Goal: Information Seeking & Learning: Learn about a topic

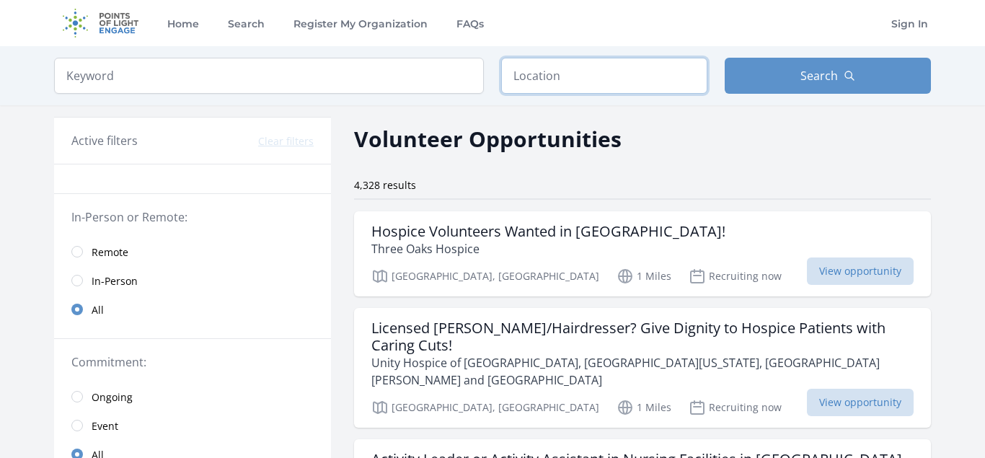
click at [581, 74] on input "text" at bounding box center [604, 76] width 206 height 36
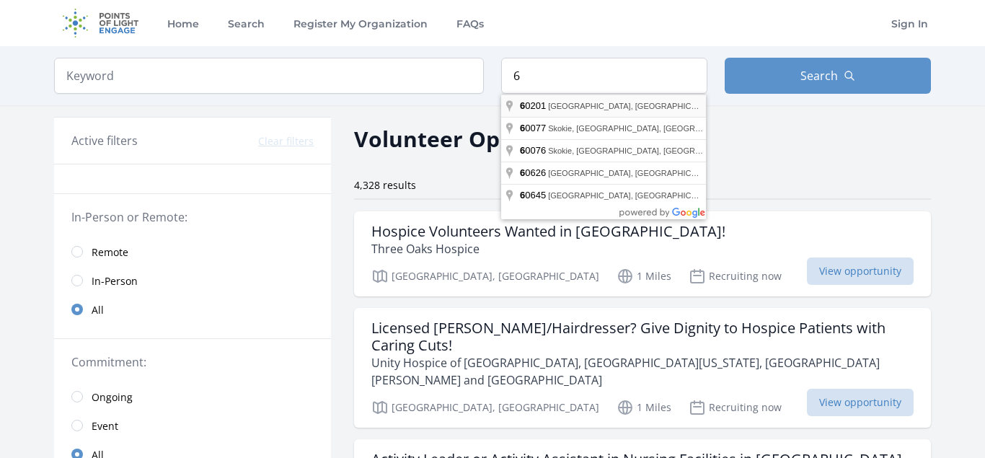
type input "Evanston, IL 60201, USA"
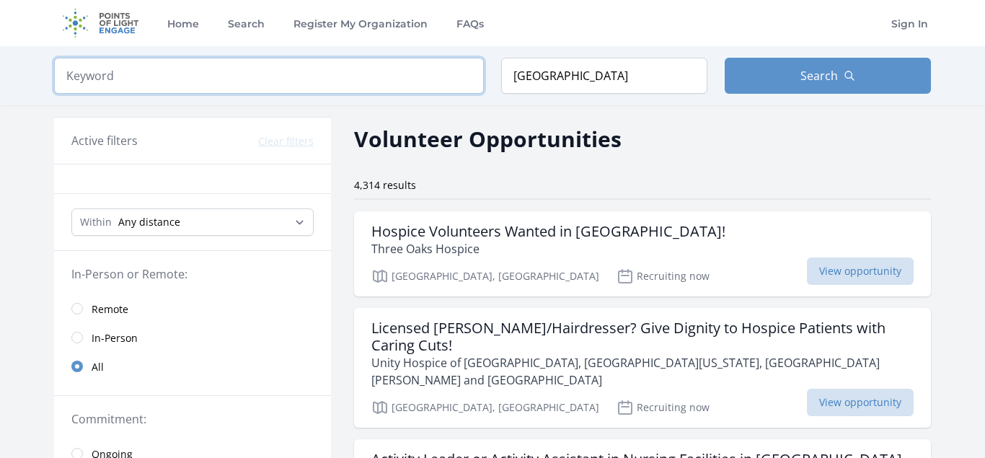
click at [328, 79] on input "search" at bounding box center [269, 76] width 430 height 36
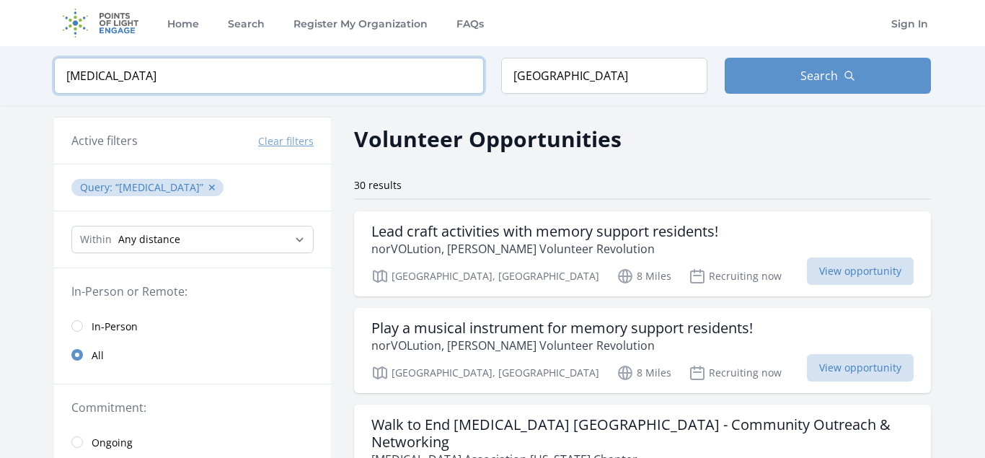
type input "alzheimers"
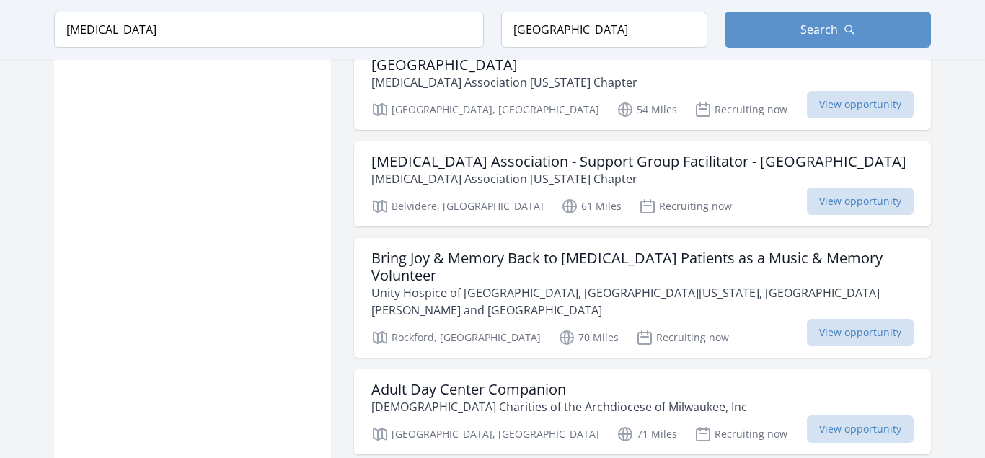
scroll to position [1656, 0]
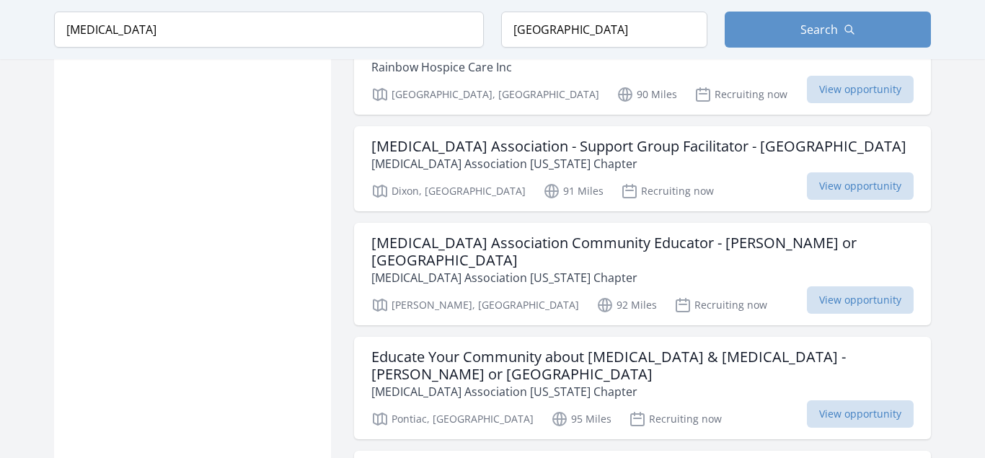
scroll to position [2759, 0]
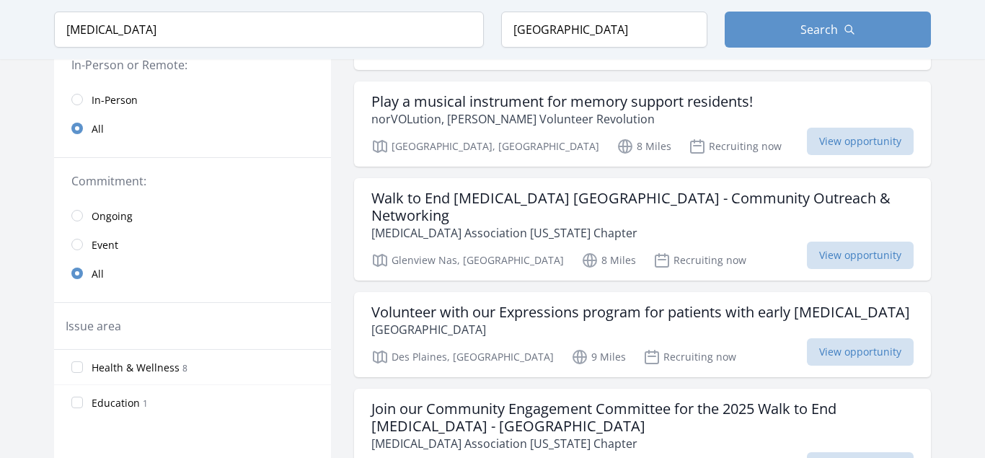
scroll to position [221, 0]
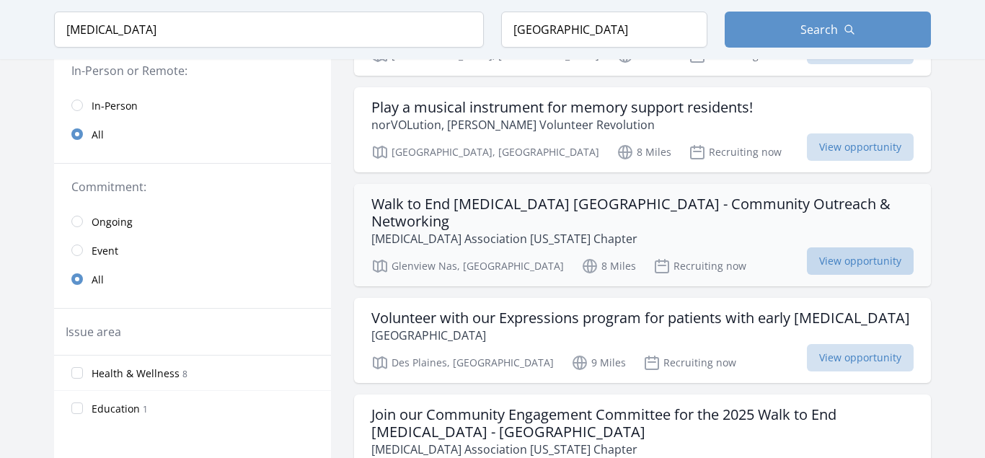
click at [853, 247] on span "View opportunity" at bounding box center [860, 260] width 107 height 27
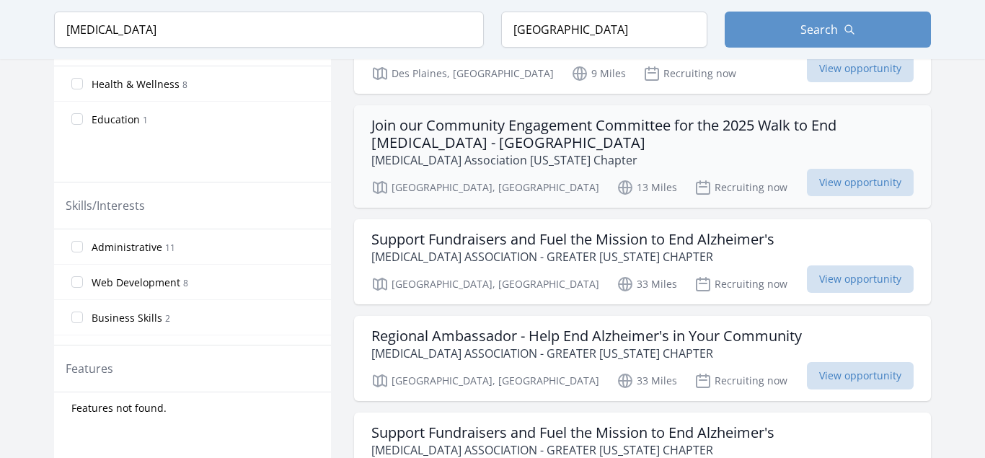
scroll to position [515, 0]
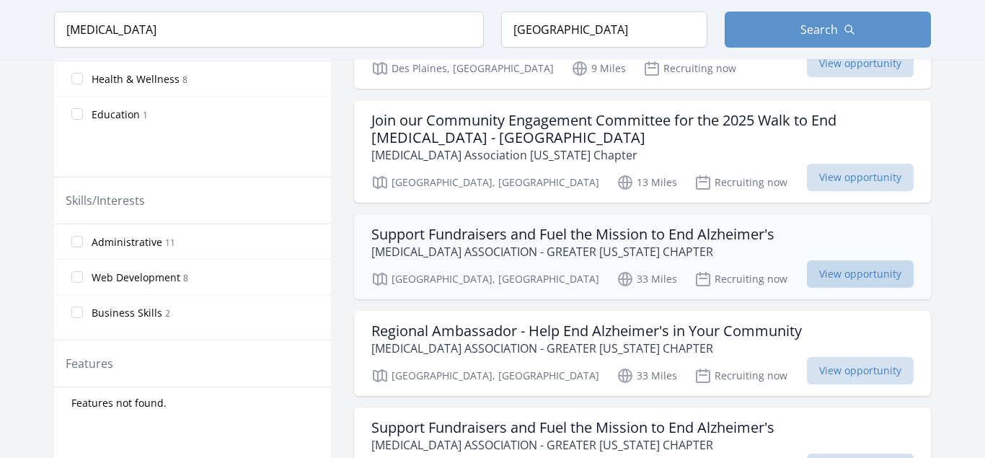
click at [853, 260] on span "View opportunity" at bounding box center [860, 273] width 107 height 27
click at [663, 226] on h3 "Support Fundraisers and Fuel the Mission to End Alzheimer's" at bounding box center [573, 234] width 403 height 17
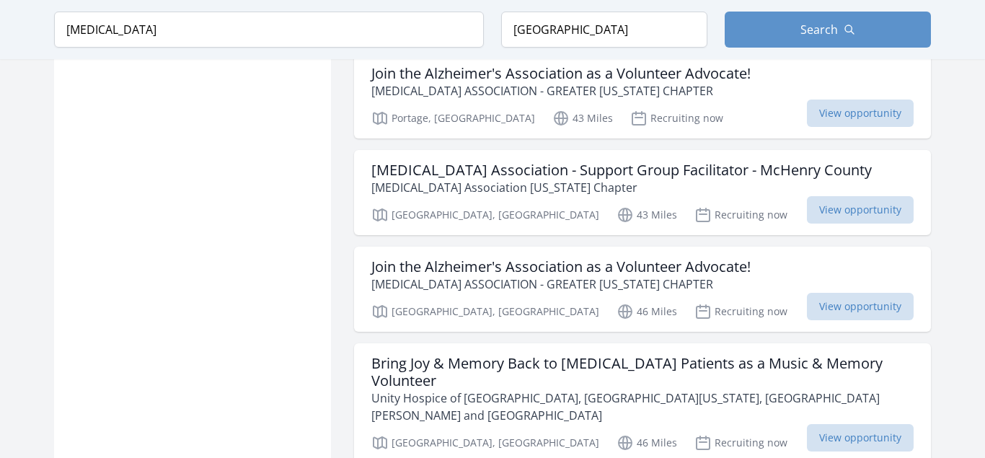
scroll to position [1067, 0]
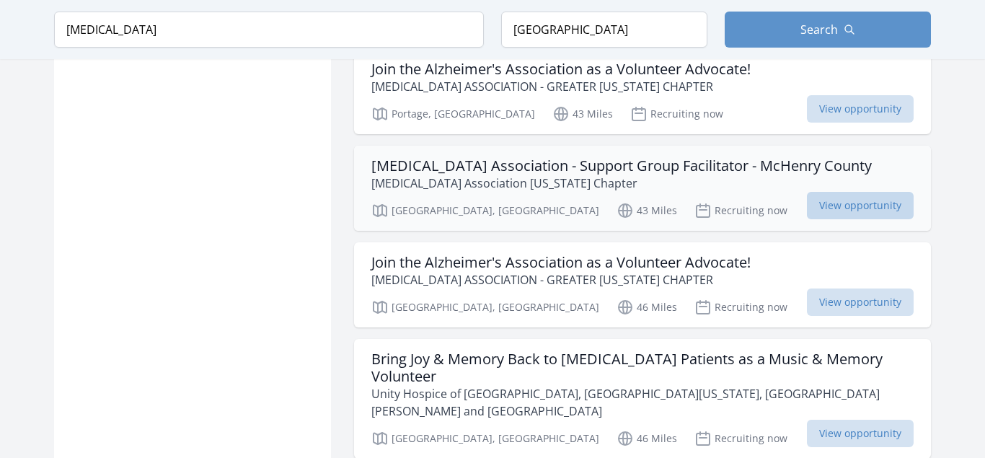
click at [847, 192] on span "View opportunity" at bounding box center [860, 205] width 107 height 27
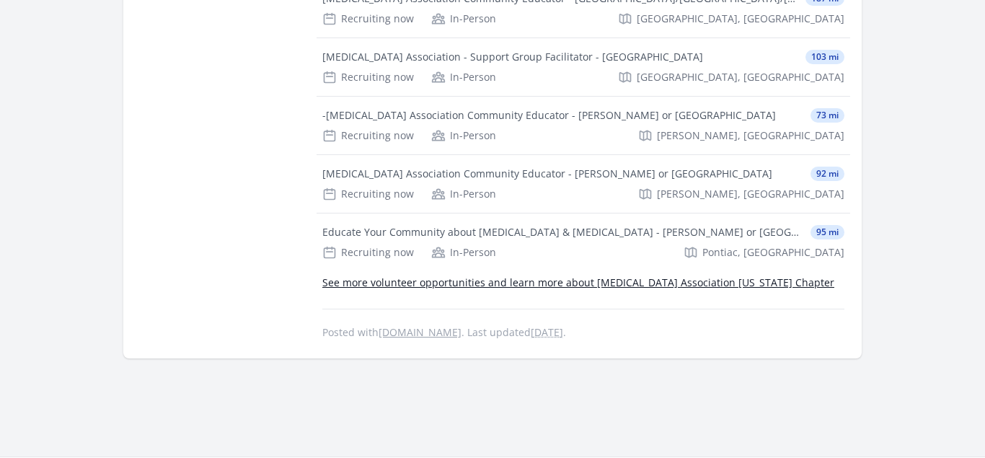
scroll to position [736, 0]
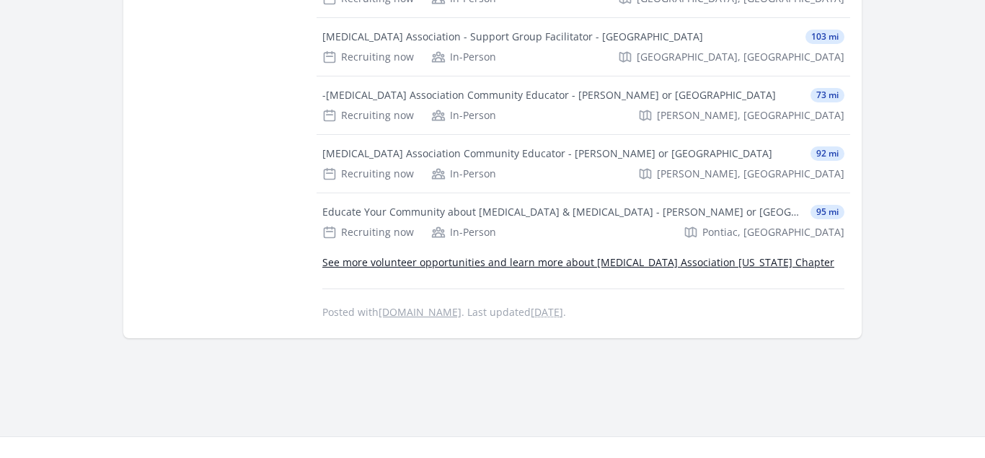
click at [709, 255] on link "See more volunteer opportunities and learn more about [MEDICAL_DATA] Associatio…" at bounding box center [578, 262] width 512 height 14
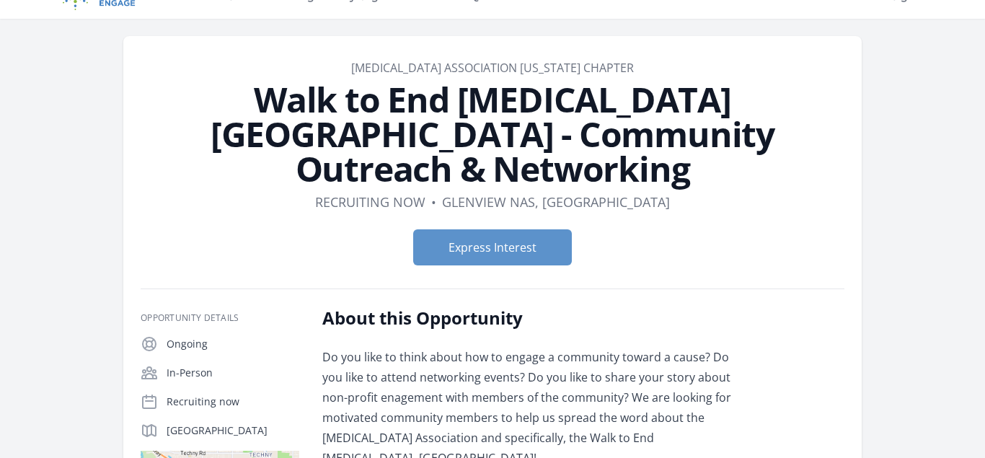
scroll to position [37, 0]
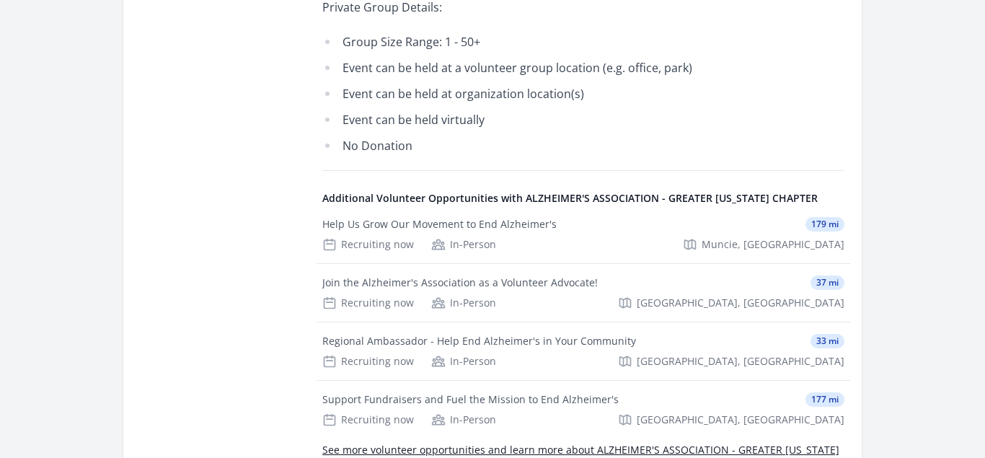
scroll to position [1067, 0]
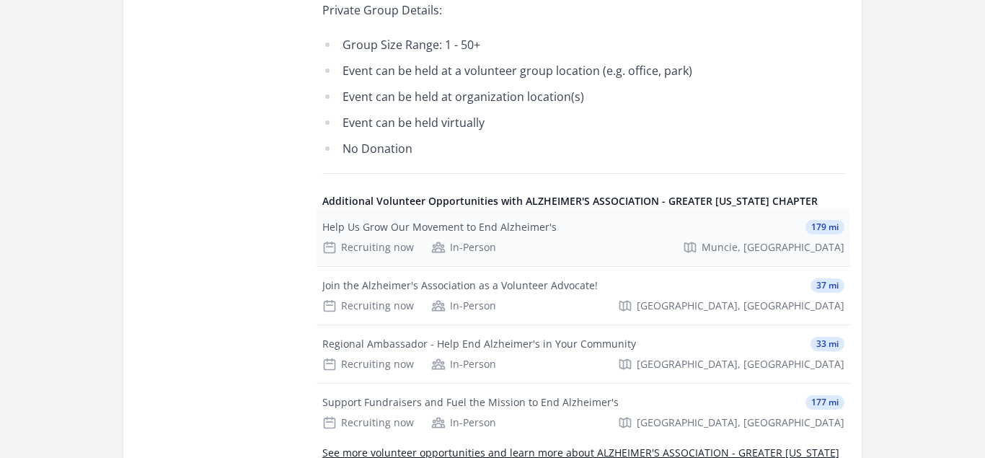
click at [546, 220] on div "Help Us Grow Our Movement to End Alzheimer's" at bounding box center [439, 227] width 234 height 14
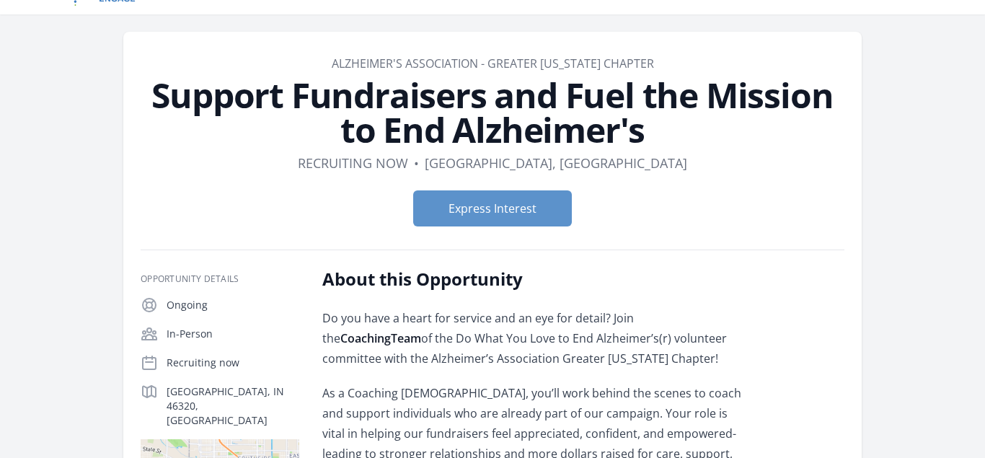
scroll to position [0, 0]
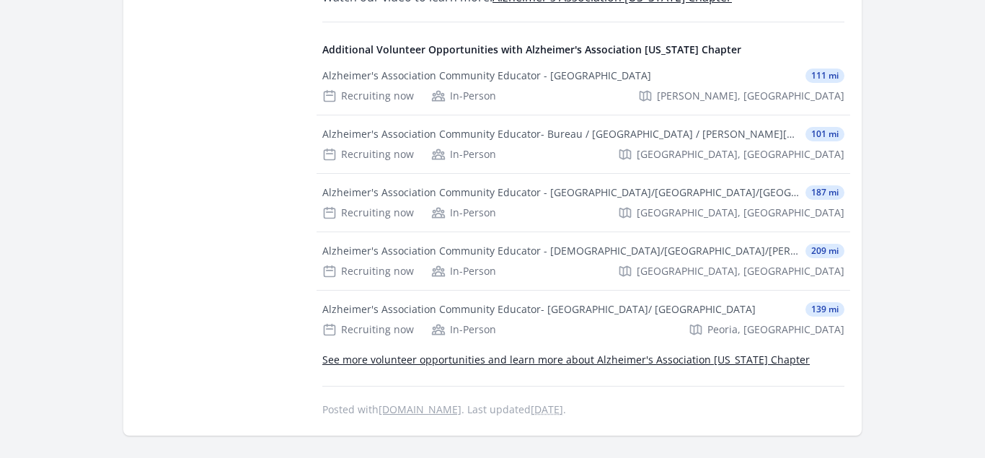
scroll to position [2208, 0]
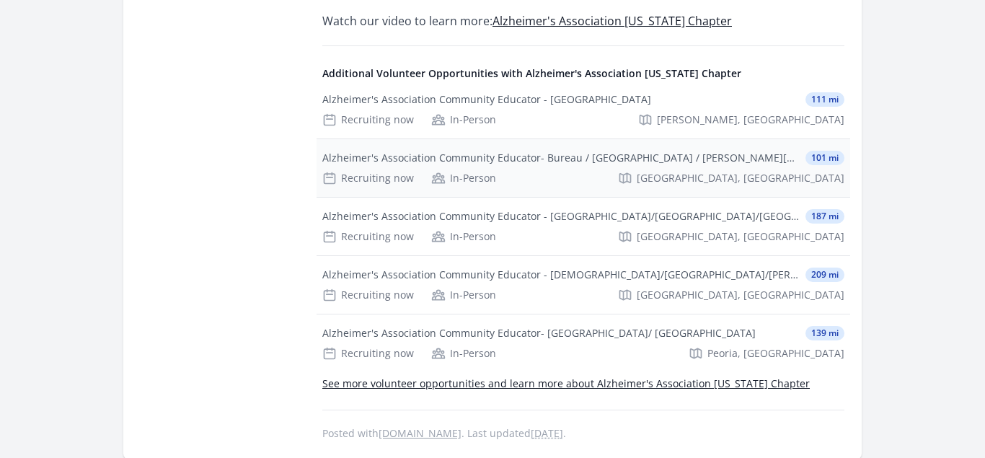
click at [489, 151] on div "Alzheimer's Association Community Educator- Bureau / Stark / Putnam Counties" at bounding box center [561, 158] width 478 height 14
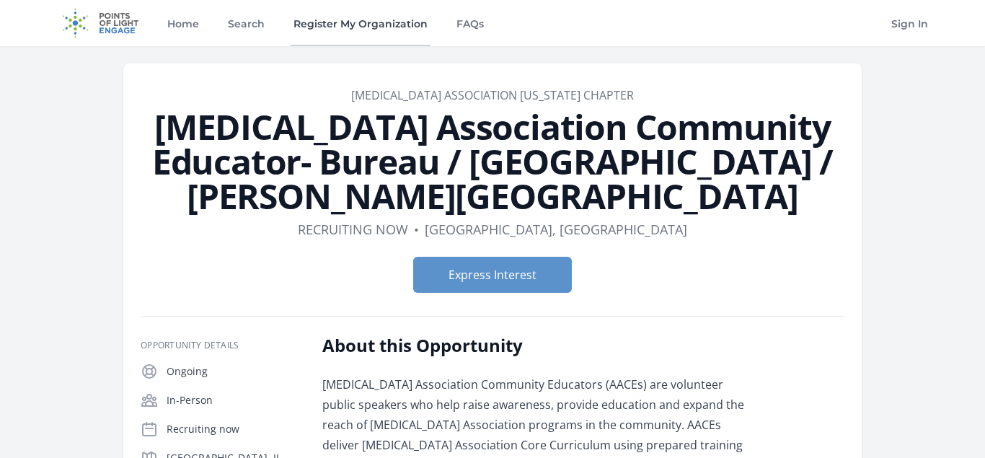
click at [358, 22] on link "Register My Organization" at bounding box center [361, 23] width 140 height 46
click at [245, 27] on link "Search" at bounding box center [246, 23] width 43 height 46
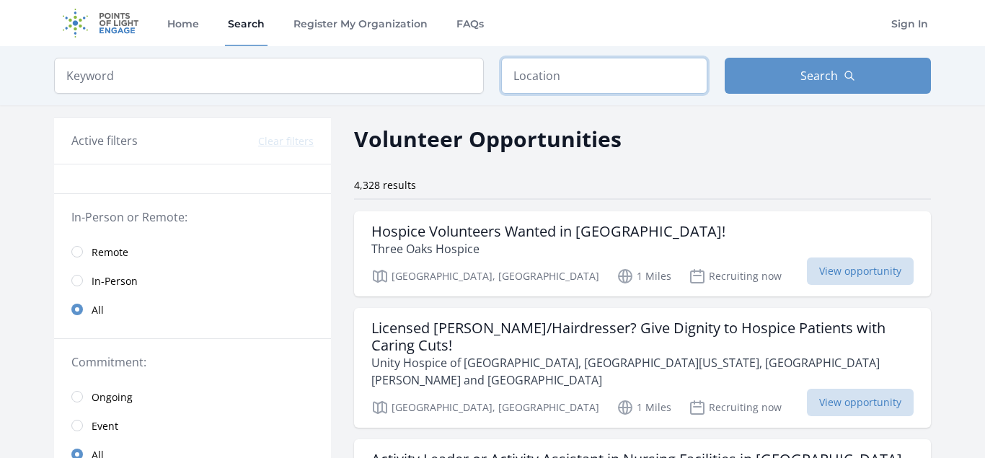
click at [612, 66] on input "text" at bounding box center [604, 76] width 206 height 36
type input "[GEOGRAPHIC_DATA]"
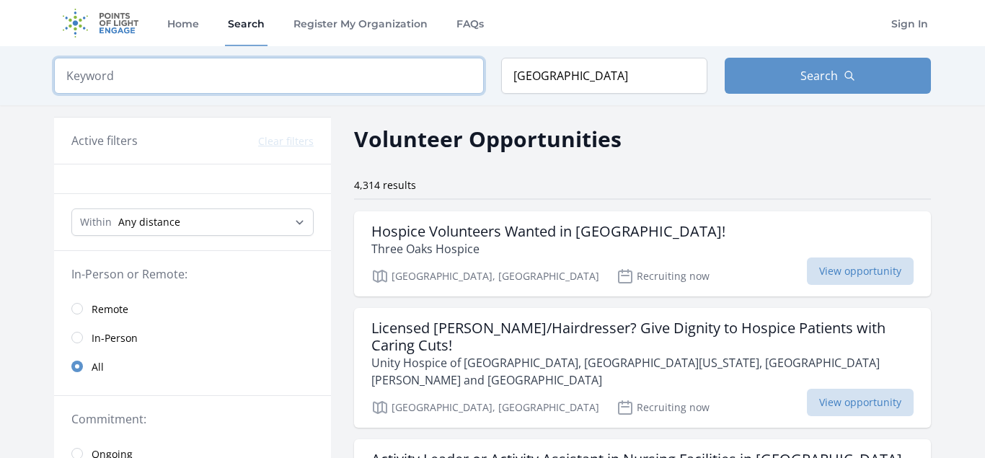
click at [190, 86] on input "search" at bounding box center [269, 76] width 430 height 36
click at [183, 27] on link "Home" at bounding box center [183, 23] width 38 height 46
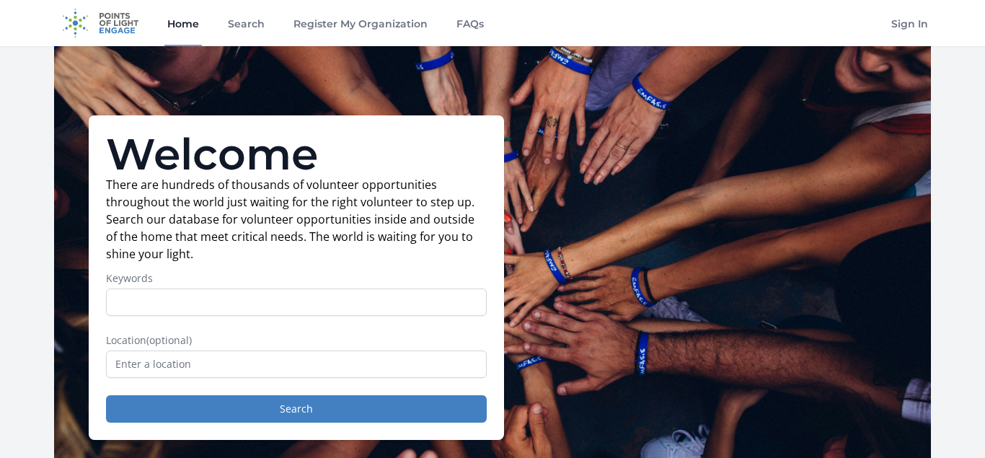
click at [540, 221] on div "Welcome There are hundreds of thousands of volunteer opportunities throughout t…" at bounding box center [492, 277] width 877 height 463
click at [467, 16] on link "FAQs" at bounding box center [470, 23] width 33 height 46
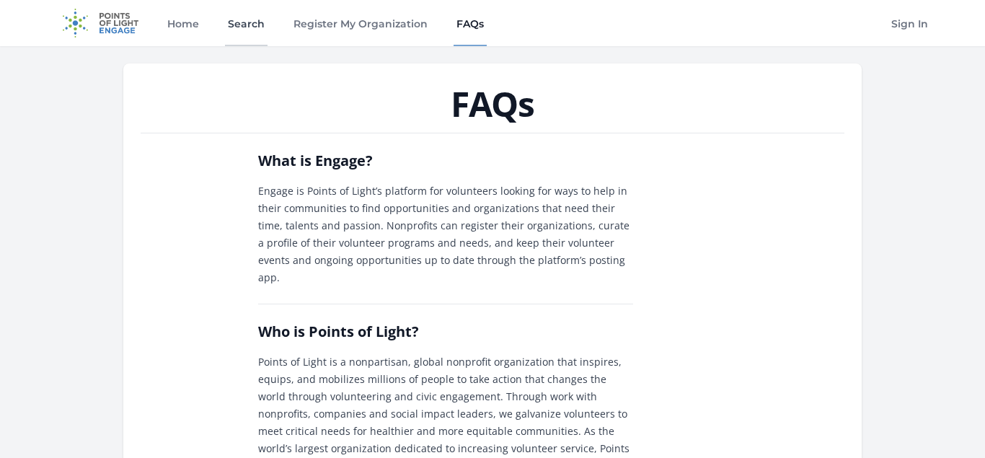
click at [240, 22] on link "Search" at bounding box center [246, 23] width 43 height 46
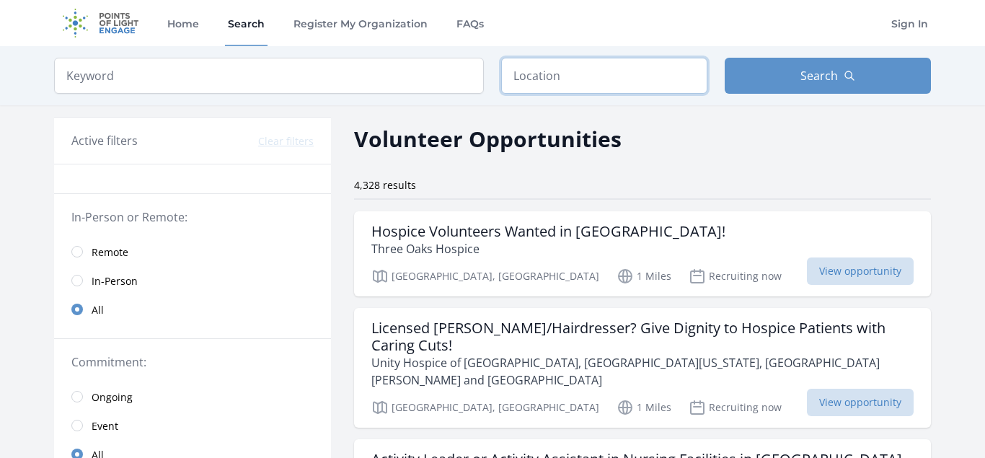
click at [598, 83] on input "text" at bounding box center [604, 76] width 206 height 36
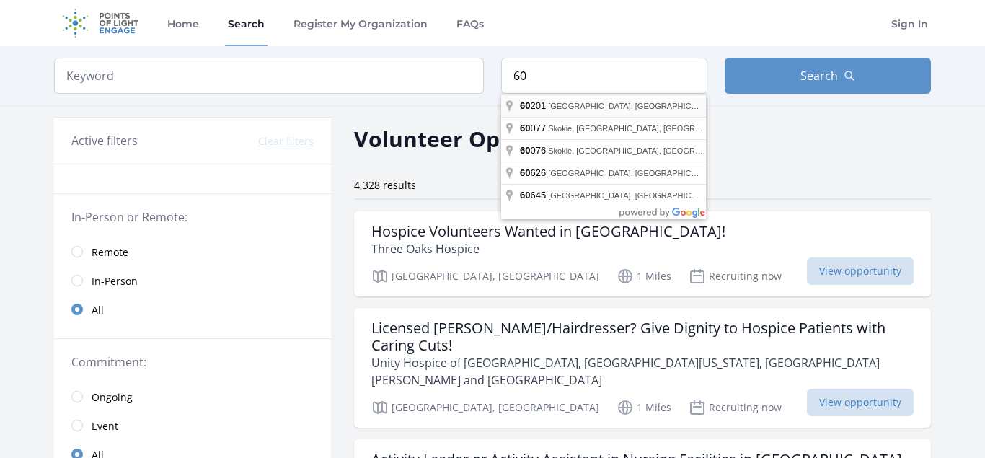
type input "Evanston, IL 60201, USA"
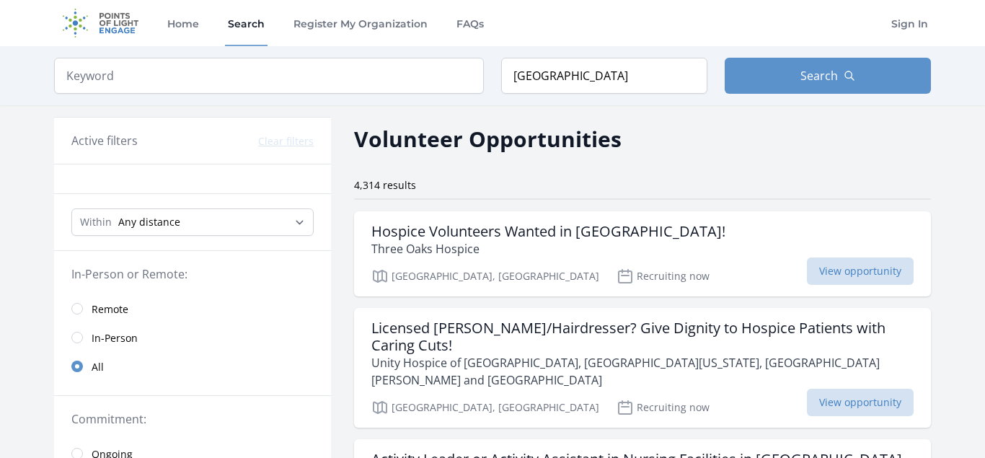
click at [71, 208] on select "Any distance , 5 Miles , 20 Miles , 50 Miles , 100 Miles" at bounding box center [192, 221] width 242 height 27
select select "32186"
click option "20 Miles" at bounding box center [0, 0] width 0 height 0
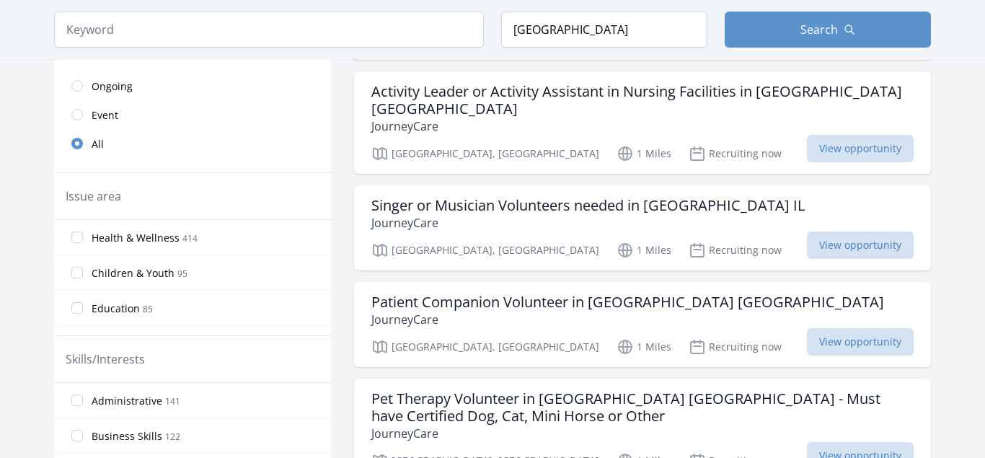
scroll to position [405, 0]
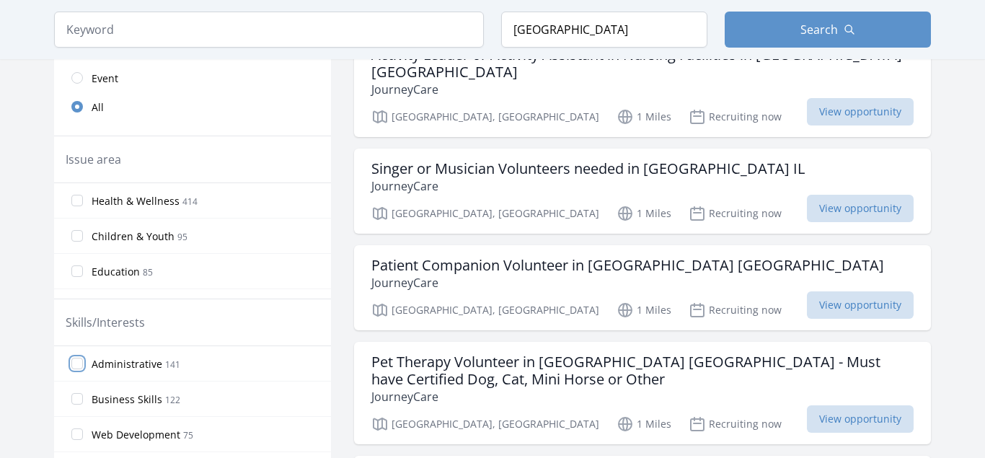
click at [76, 366] on input "Administrative 141" at bounding box center [77, 364] width 12 height 12
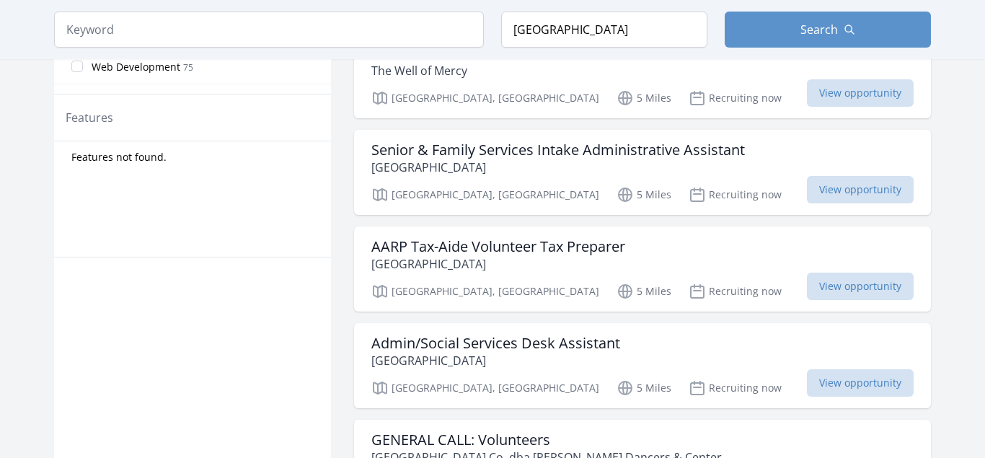
scroll to position [736, 0]
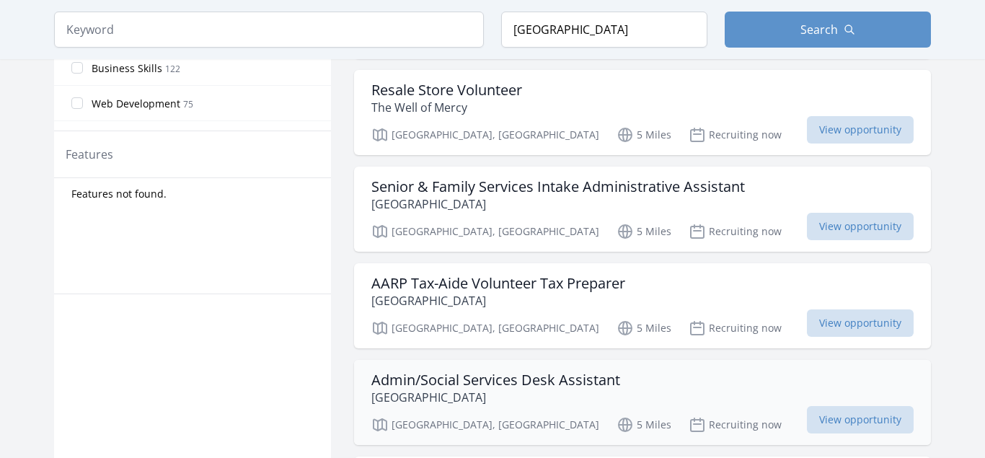
click at [472, 372] on h3 "Admin/Social Services Desk Assistant" at bounding box center [496, 380] width 249 height 17
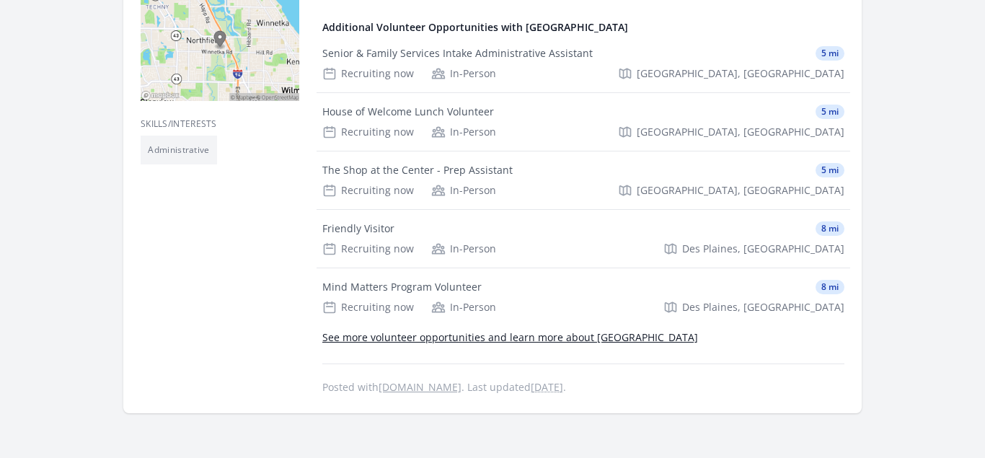
scroll to position [405, 0]
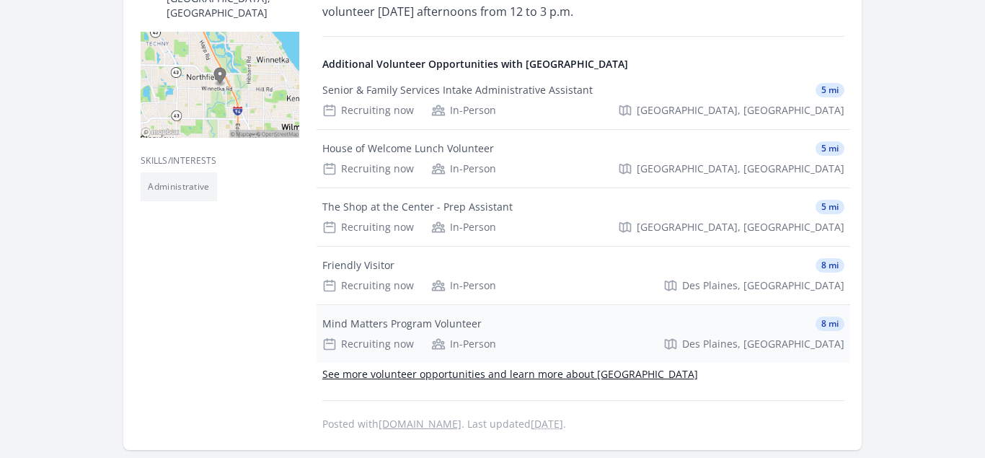
click at [414, 323] on div "Mind Matters Program Volunteer" at bounding box center [401, 324] width 159 height 14
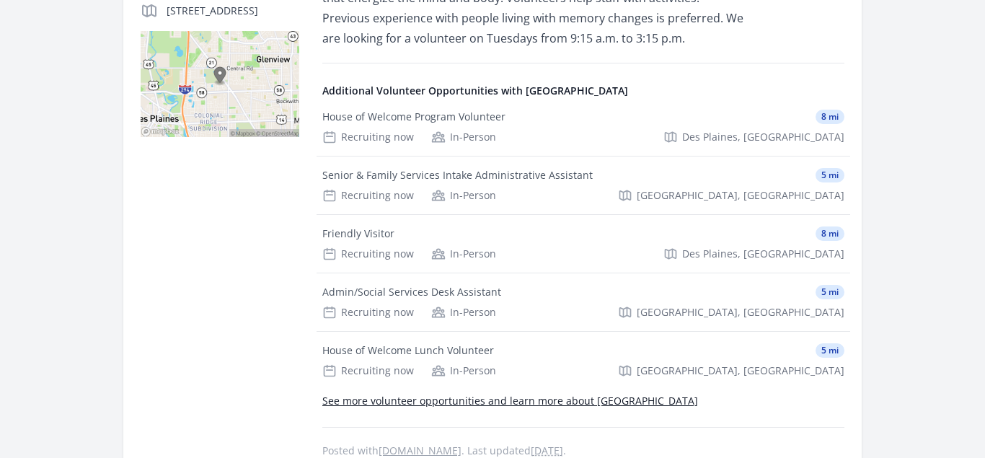
scroll to position [368, 0]
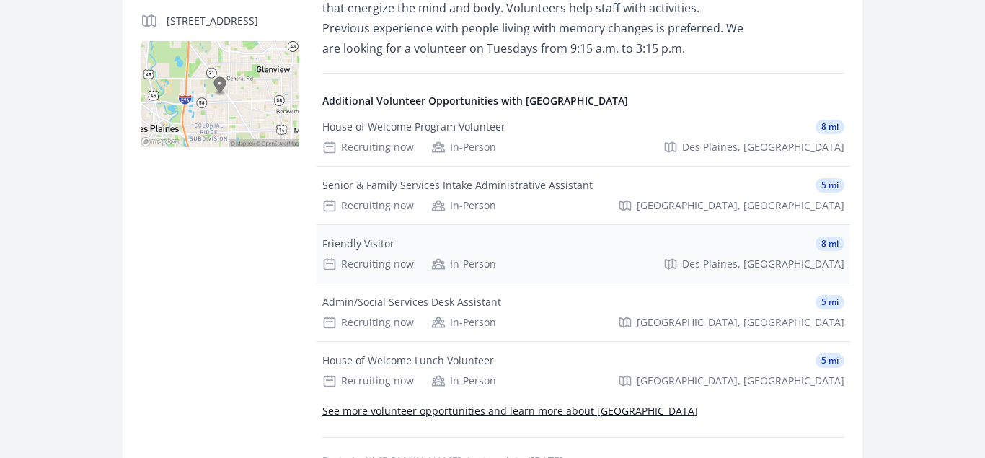
click at [387, 245] on div "Friendly Visitor" at bounding box center [358, 244] width 72 height 14
click at [395, 359] on div "House of Welcome Lunch Volunteer" at bounding box center [408, 360] width 172 height 14
click at [493, 121] on div "House of Welcome Program Volunteer" at bounding box center [413, 127] width 183 height 14
click at [396, 299] on div "Admin/Social Services Desk Assistant" at bounding box center [411, 302] width 179 height 14
click at [430, 184] on div "Senior & Family Services Intake Administrative Assistant" at bounding box center [457, 185] width 271 height 14
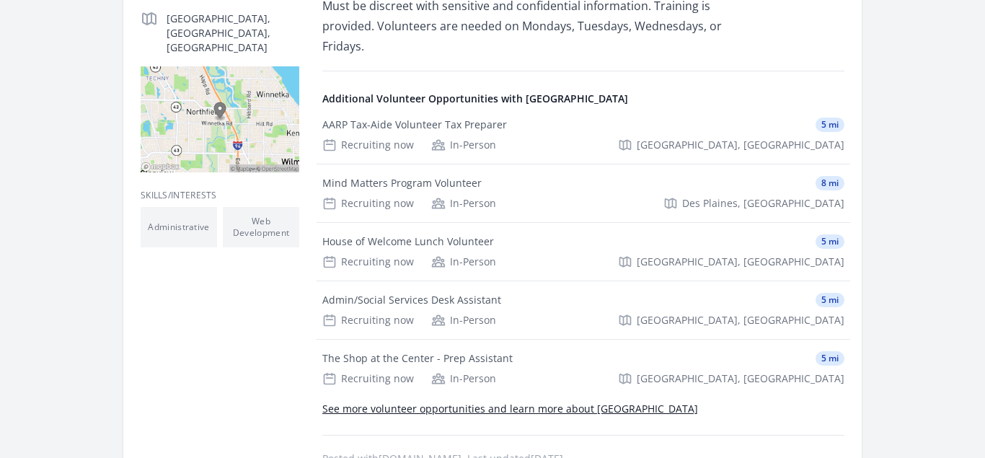
scroll to position [442, 0]
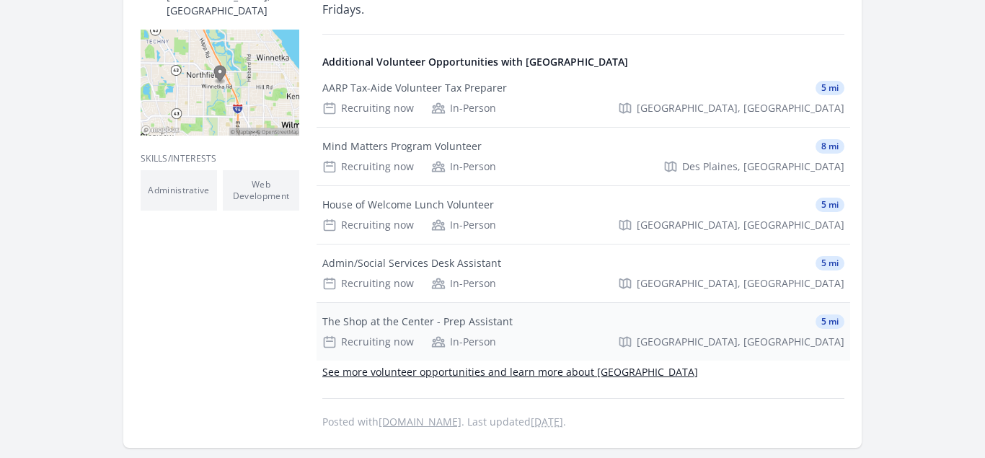
click at [410, 315] on div "The Shop at the Center - Prep Assistant" at bounding box center [417, 322] width 190 height 14
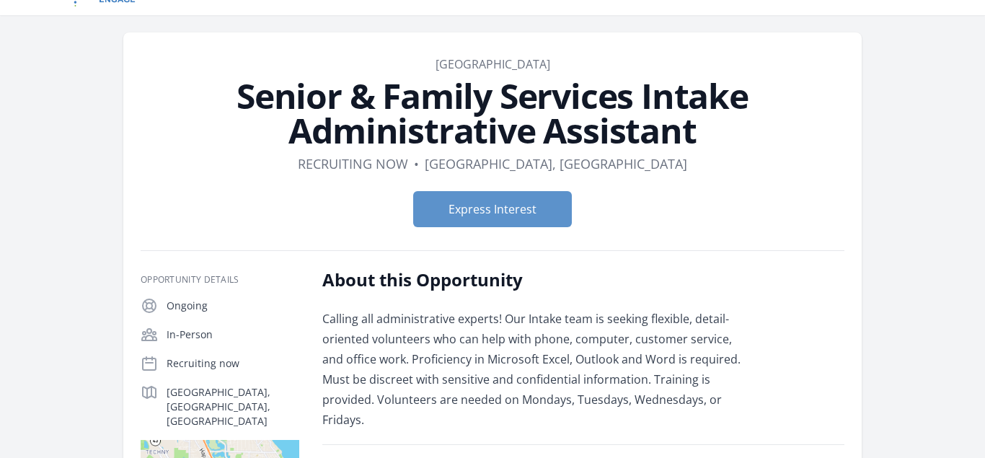
scroll to position [0, 0]
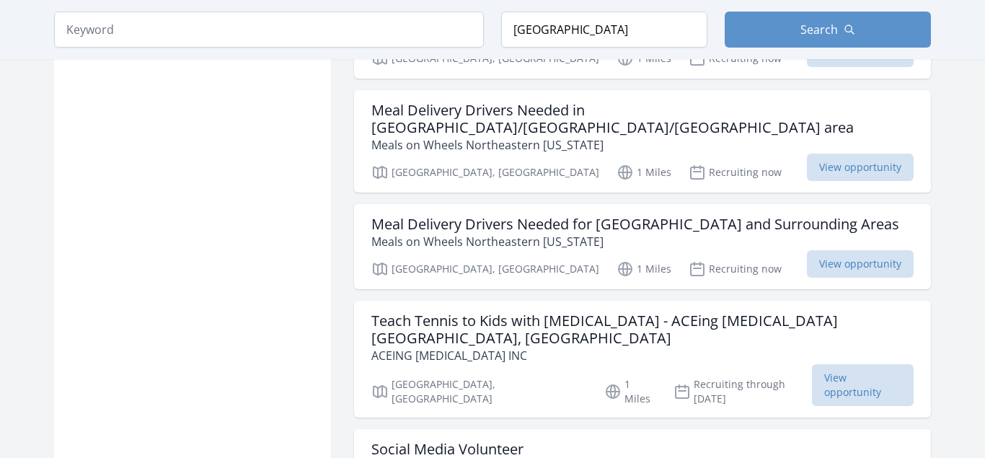
scroll to position [1692, 0]
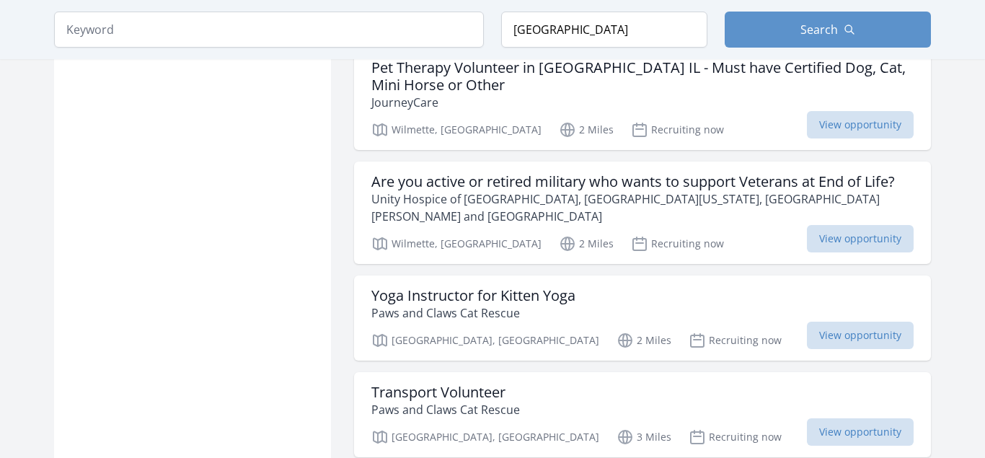
scroll to position [2244, 0]
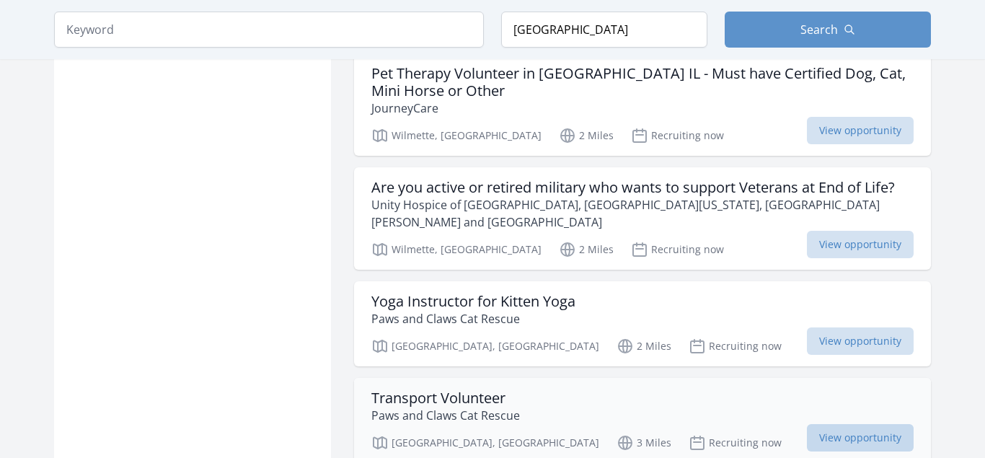
click at [845, 424] on span "View opportunity" at bounding box center [860, 437] width 107 height 27
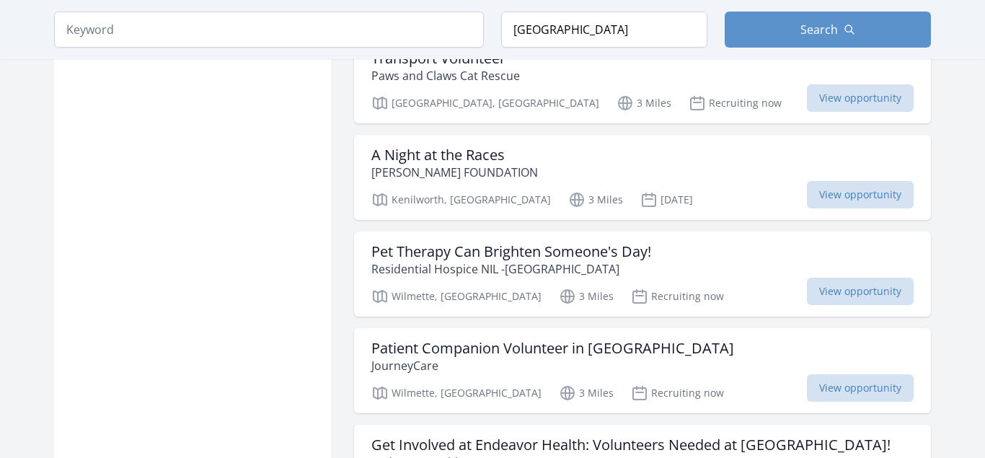
scroll to position [2612, 0]
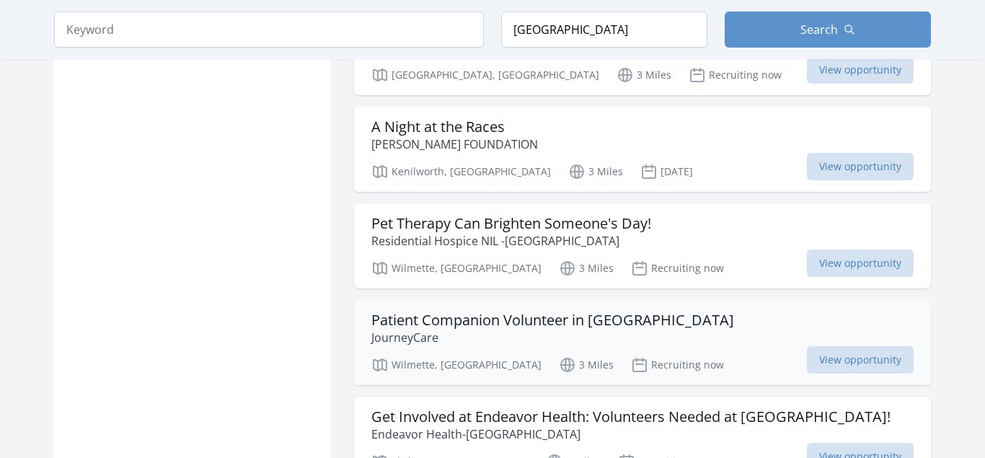
click at [496, 312] on h3 "Patient Companion Volunteer in [GEOGRAPHIC_DATA]" at bounding box center [553, 320] width 363 height 17
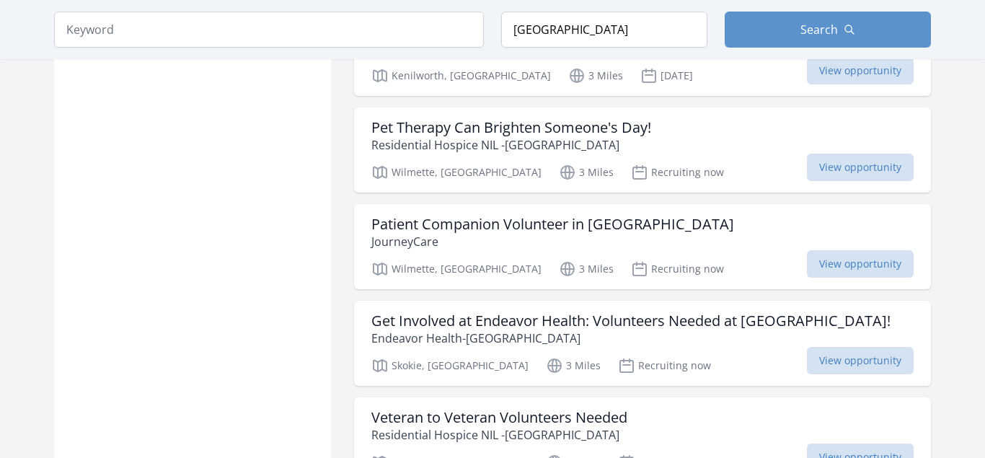
scroll to position [2759, 0]
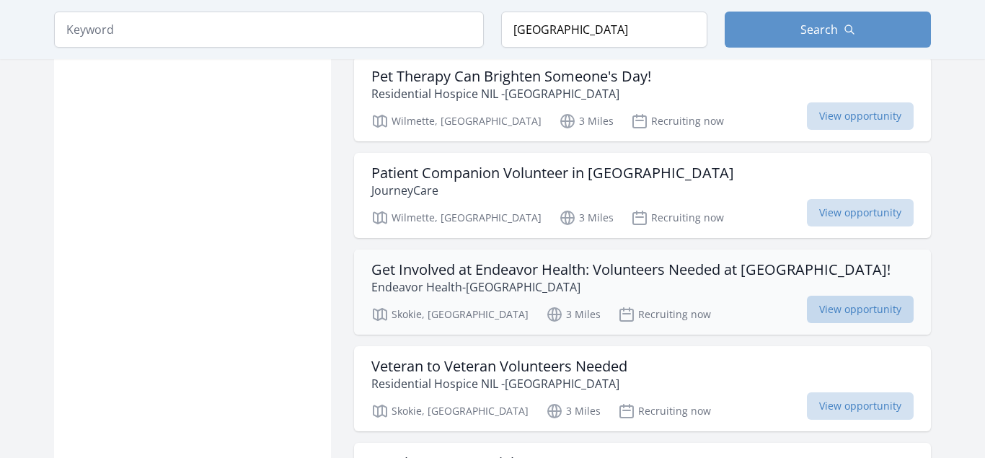
click at [825, 296] on span "View opportunity" at bounding box center [860, 309] width 107 height 27
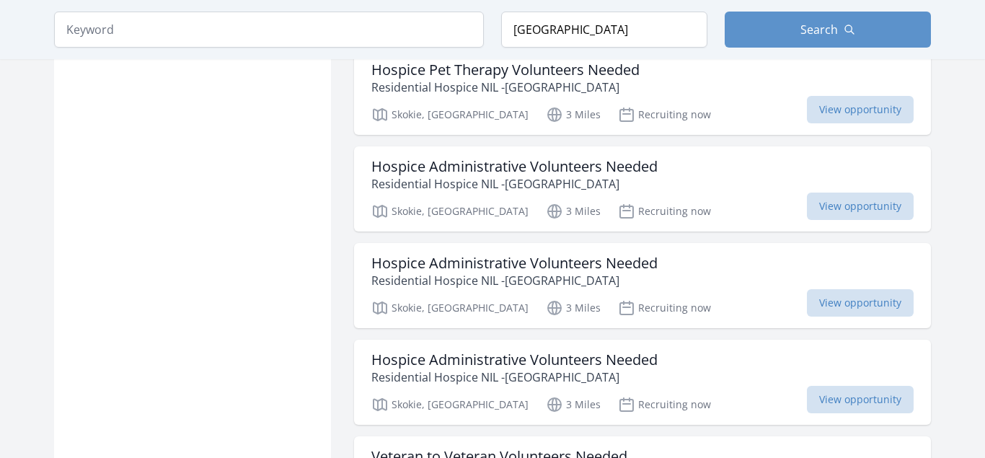
scroll to position [3642, 0]
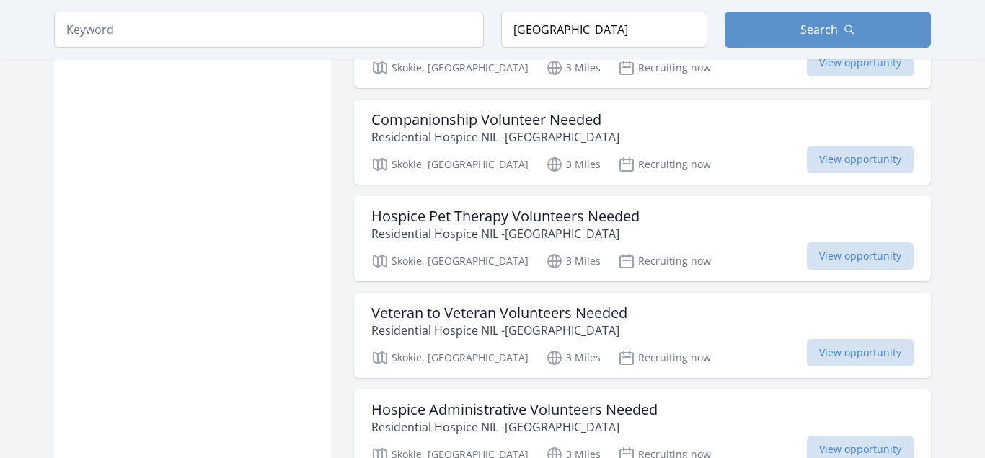
scroll to position [5629, 0]
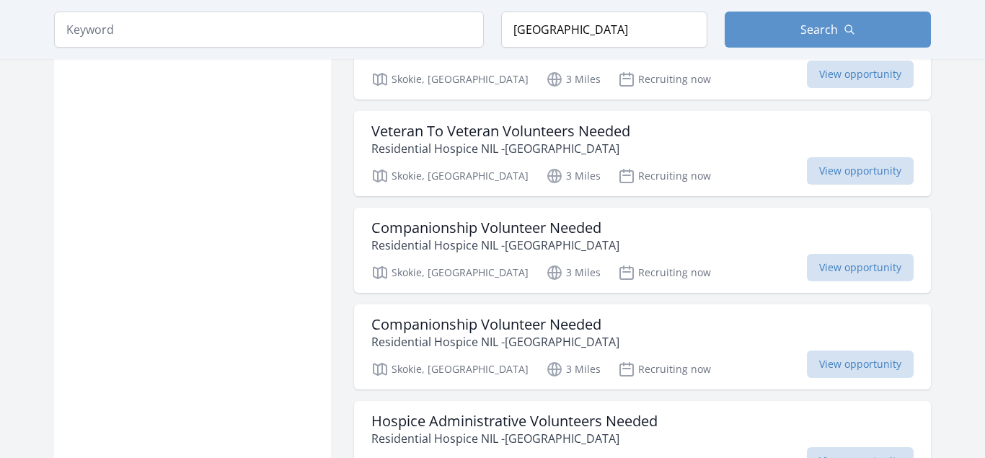
scroll to position [6255, 0]
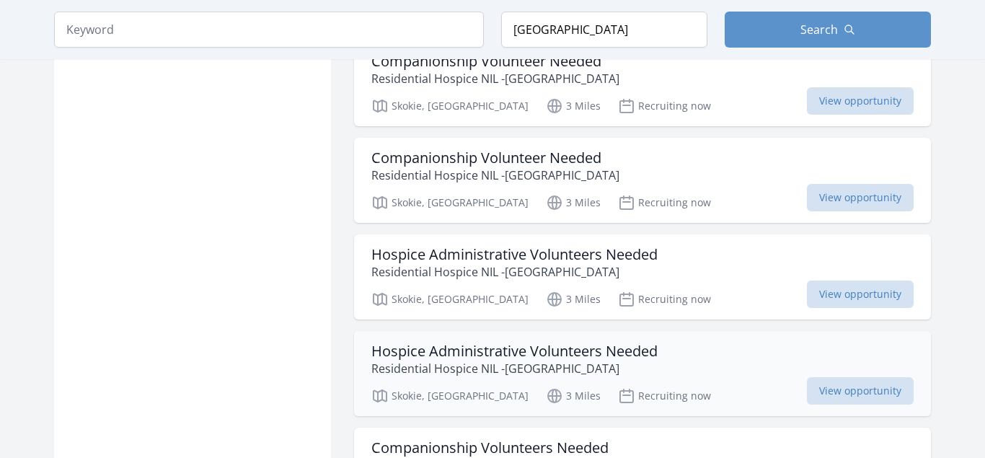
click at [457, 343] on h3 "Hospice Administrative Volunteers Needed" at bounding box center [515, 351] width 286 height 17
click at [208, 25] on input "search" at bounding box center [269, 30] width 430 height 36
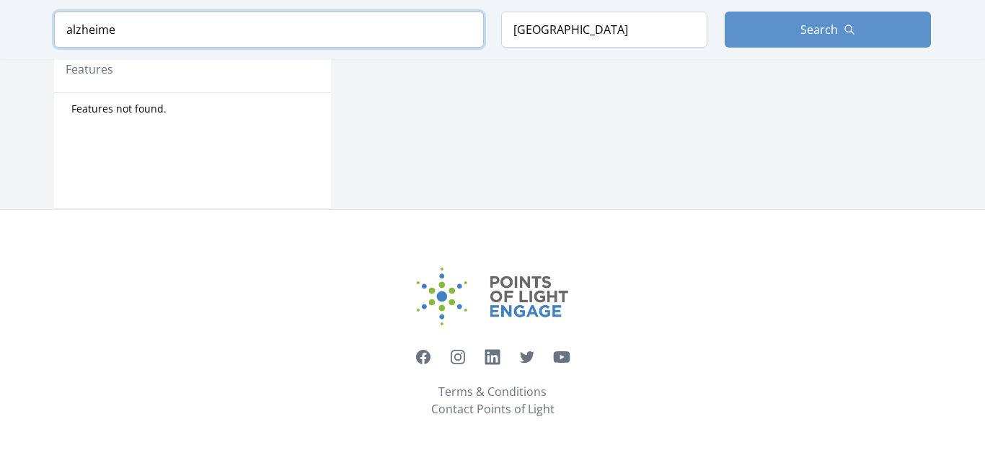
scroll to position [781, 0]
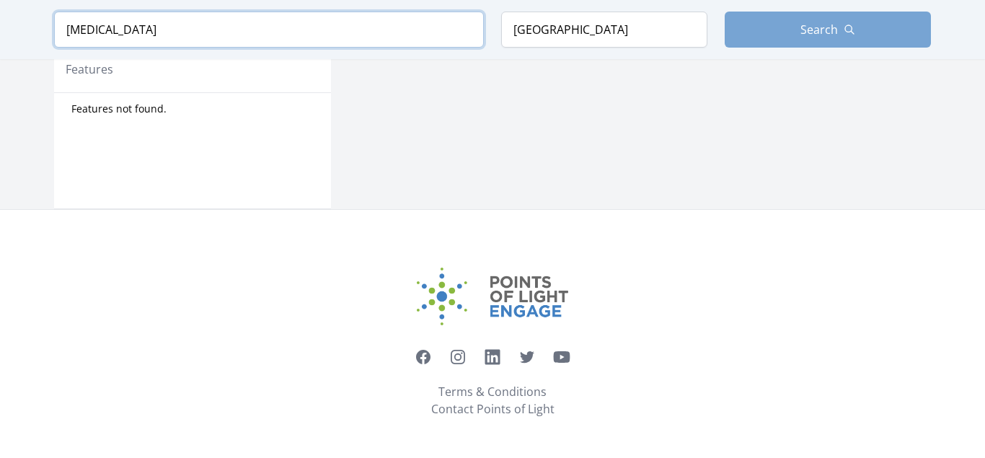
type input "alzheimers"
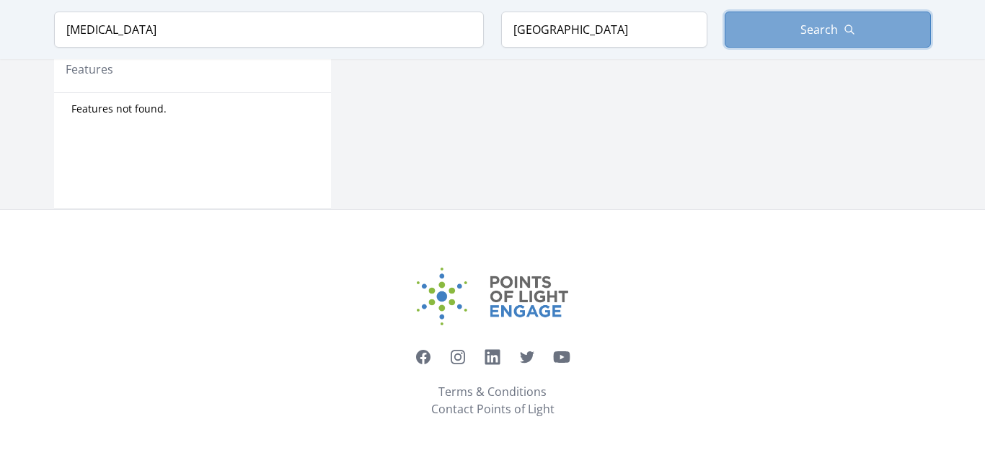
click at [787, 27] on button "Search" at bounding box center [828, 30] width 206 height 36
click at [773, 26] on button "Search" at bounding box center [828, 30] width 206 height 36
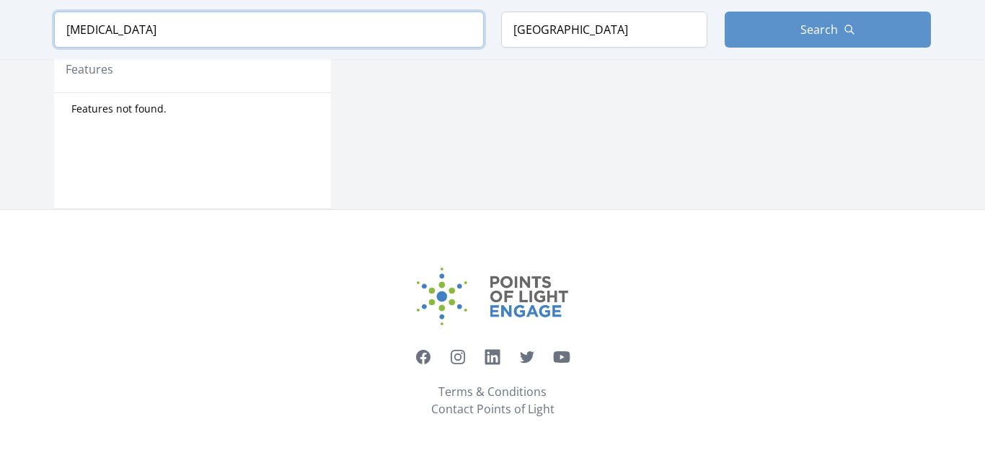
click at [462, 31] on input "alzheimers" at bounding box center [269, 30] width 430 height 36
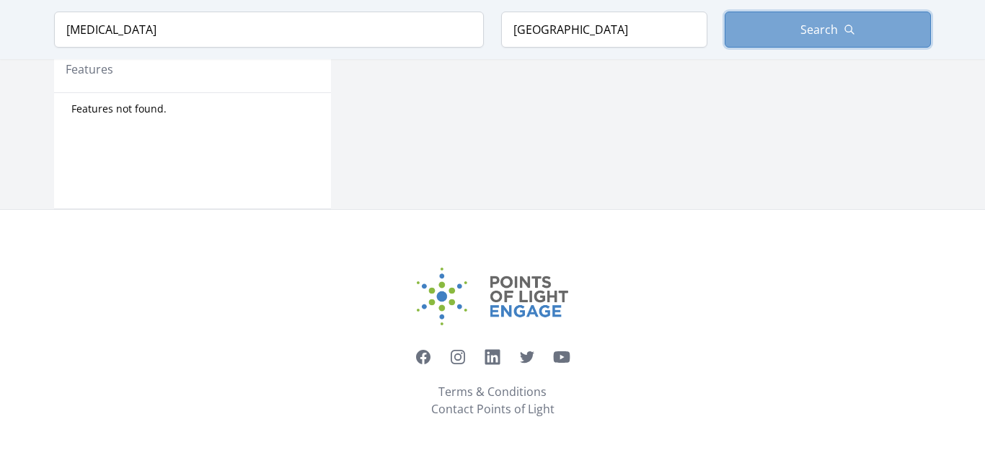
click at [824, 27] on span "Search" at bounding box center [820, 29] width 38 height 17
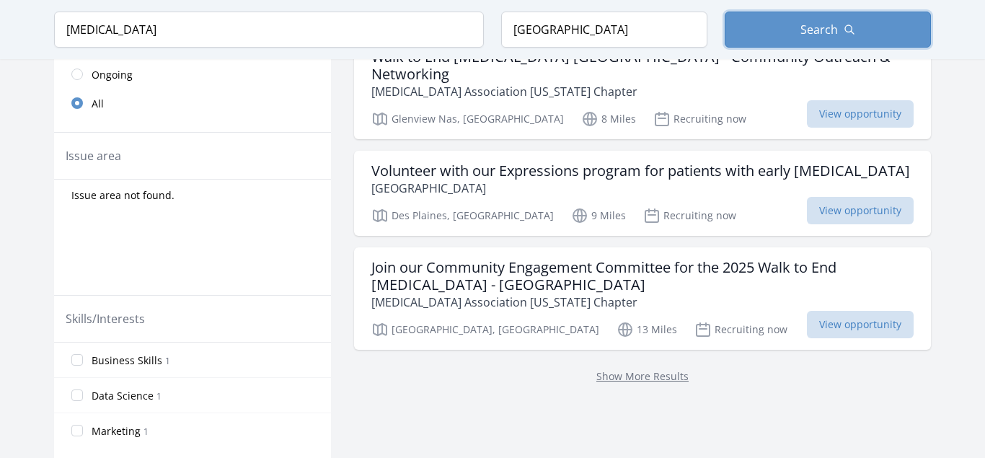
scroll to position [405, 0]
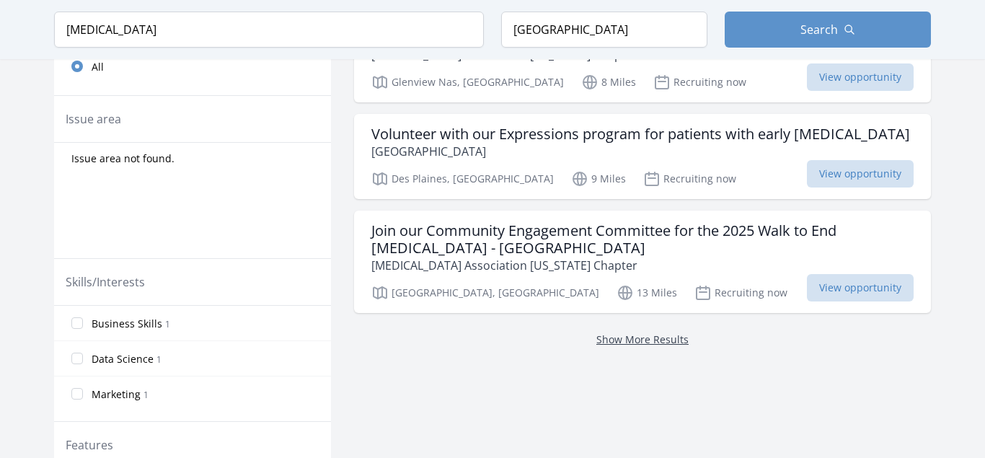
click at [636, 333] on link "Show More Results" at bounding box center [643, 340] width 92 height 14
click at [302, 234] on div "Issue area not found." at bounding box center [192, 200] width 277 height 115
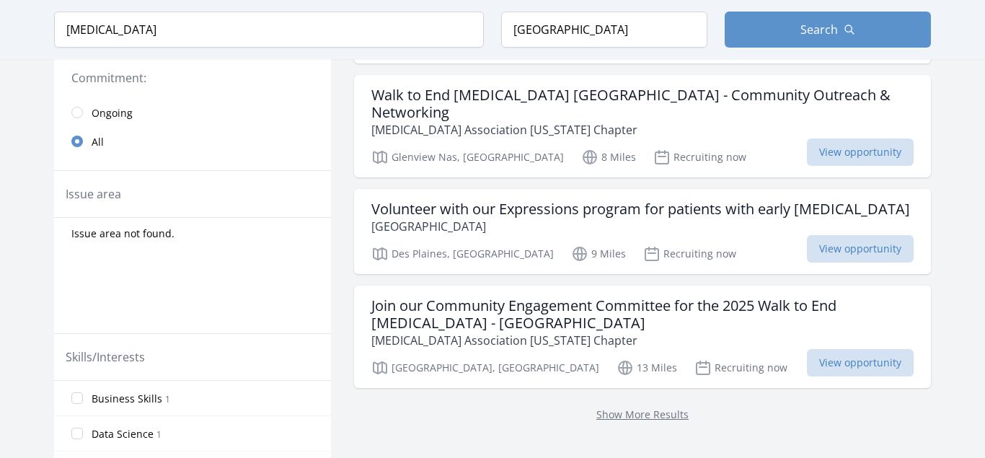
scroll to position [331, 0]
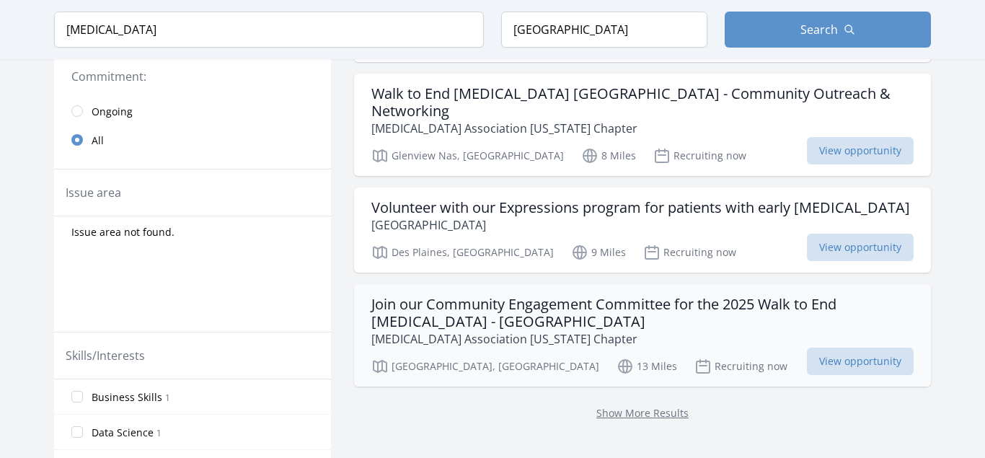
click at [456, 296] on h3 "Join our Community Engagement Committee for the 2025 Walk to End [MEDICAL_DATA]…" at bounding box center [643, 313] width 543 height 35
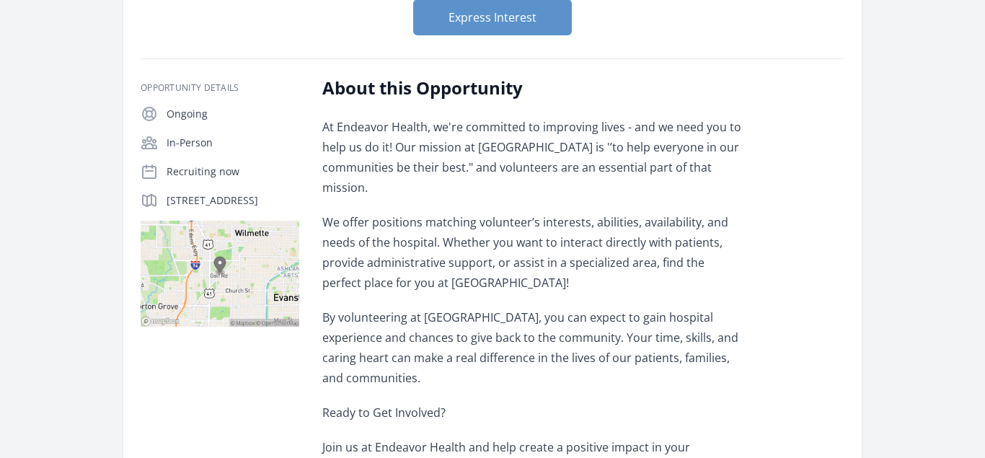
scroll to position [221, 0]
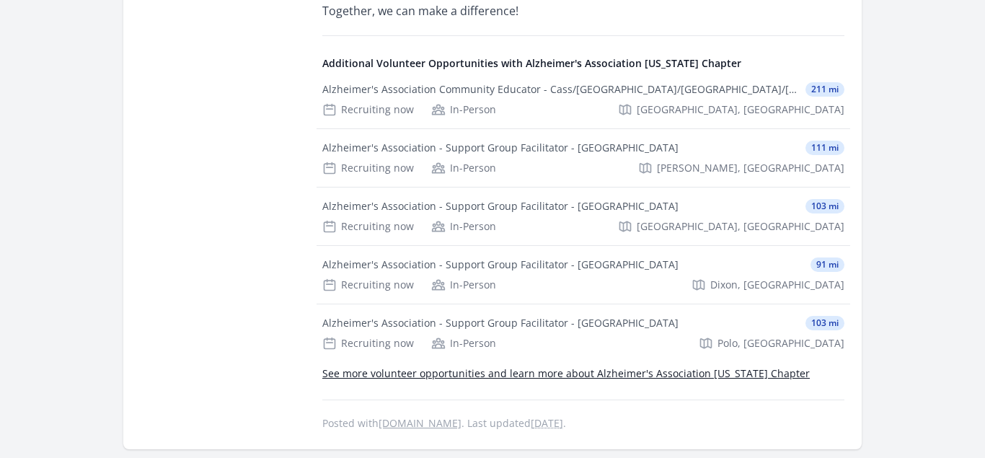
scroll to position [1619, 0]
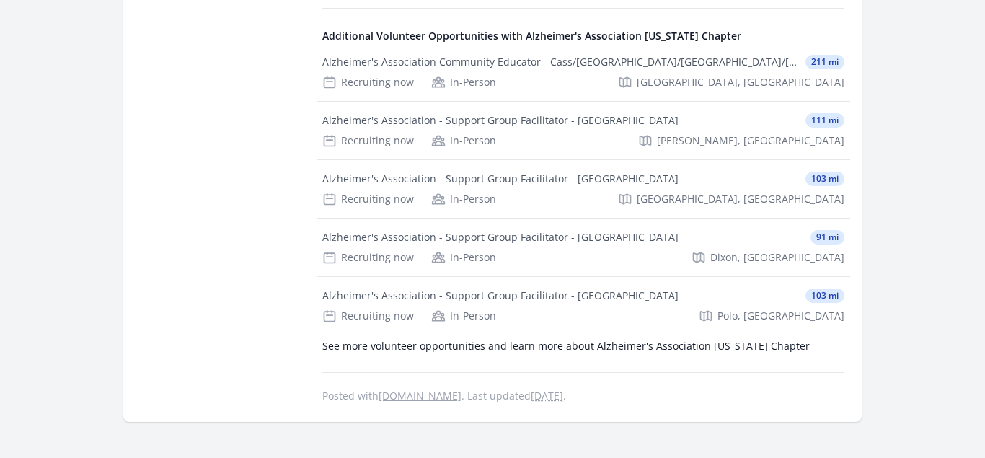
click at [620, 339] on link "See more volunteer opportunities and learn more about Alzheimer's Association […" at bounding box center [566, 346] width 488 height 14
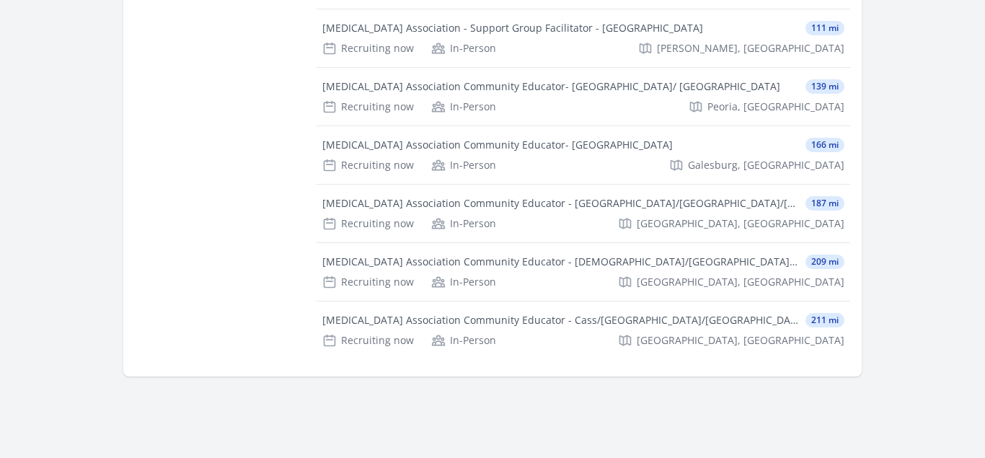
scroll to position [1177, 0]
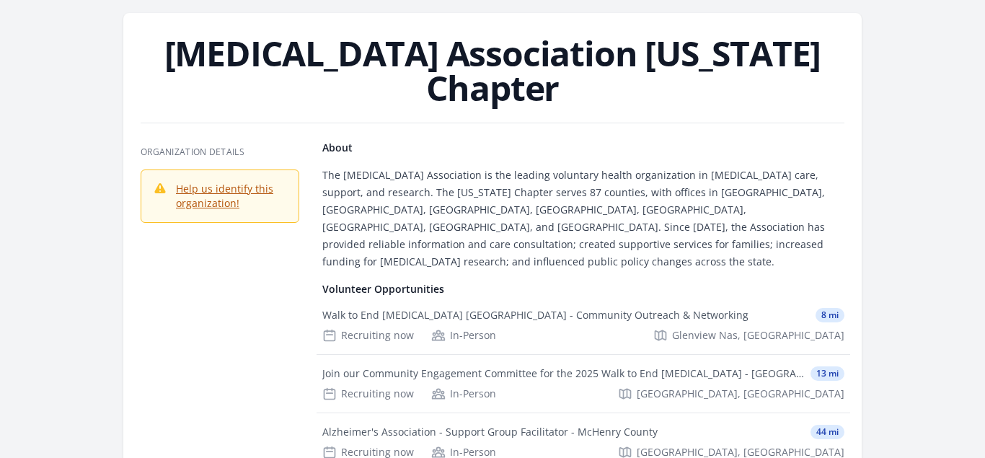
scroll to position [0, 0]
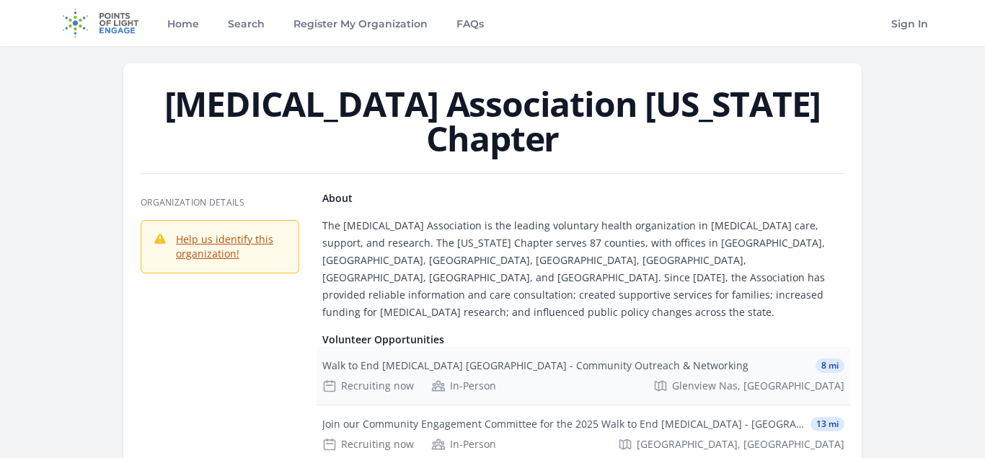
click at [511, 359] on div "Walk to End [MEDICAL_DATA] [GEOGRAPHIC_DATA] - Community Outreach & Networking" at bounding box center [535, 366] width 426 height 14
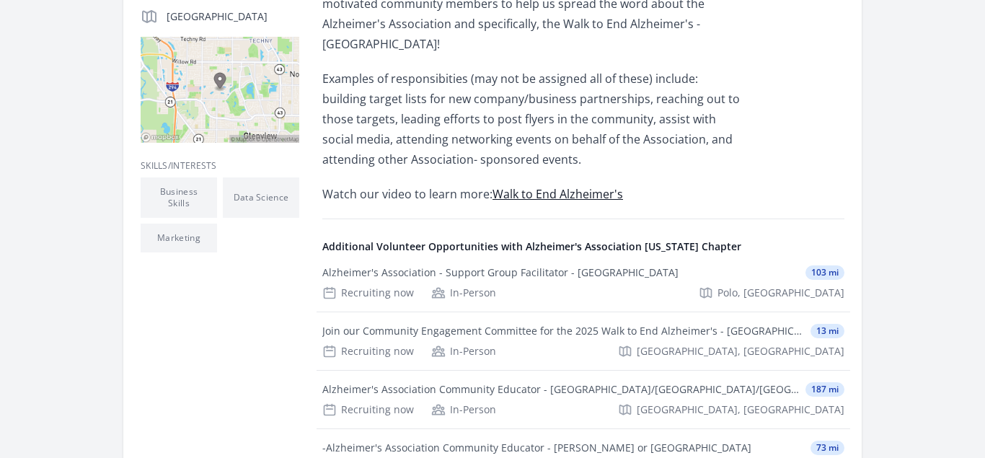
scroll to position [478, 0]
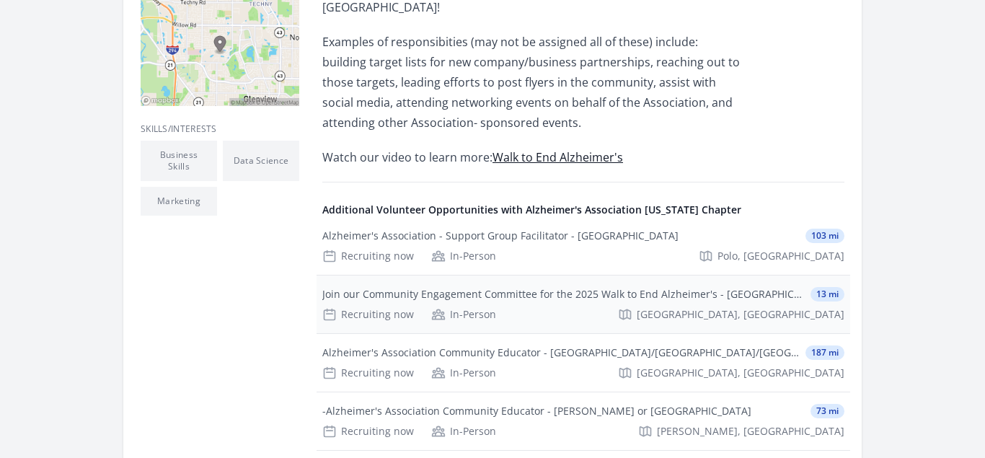
click at [516, 276] on div "Join our Community Engagement Committee for the 2025 Walk to End Alzheimer's - …" at bounding box center [584, 305] width 534 height 58
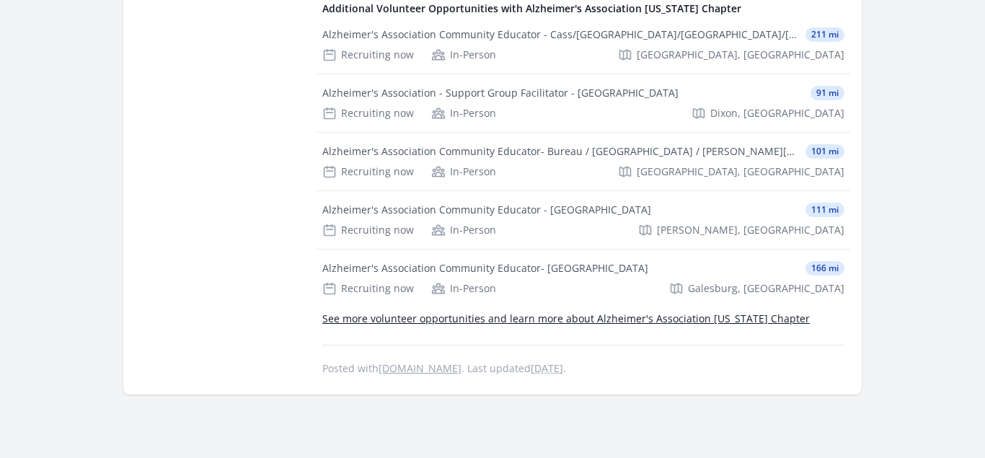
scroll to position [1656, 0]
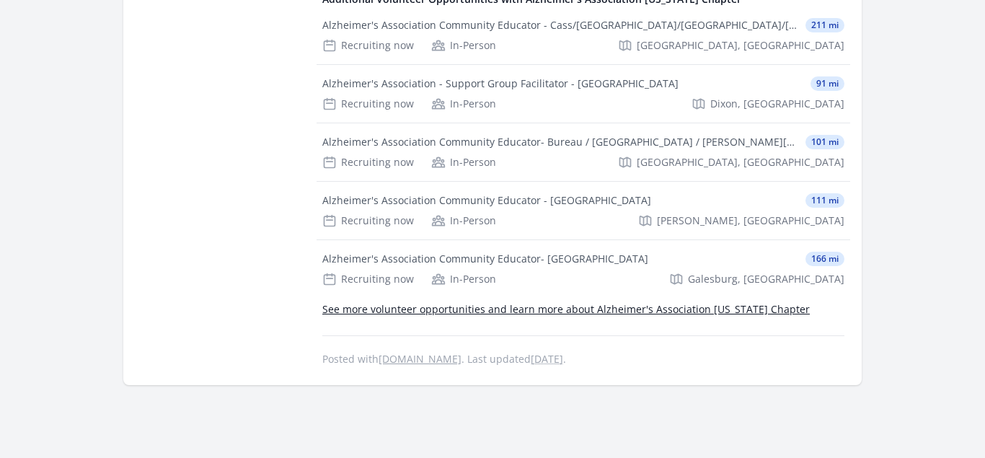
click at [641, 302] on link "See more volunteer opportunities and learn more about Alzheimer's Association […" at bounding box center [566, 309] width 488 height 14
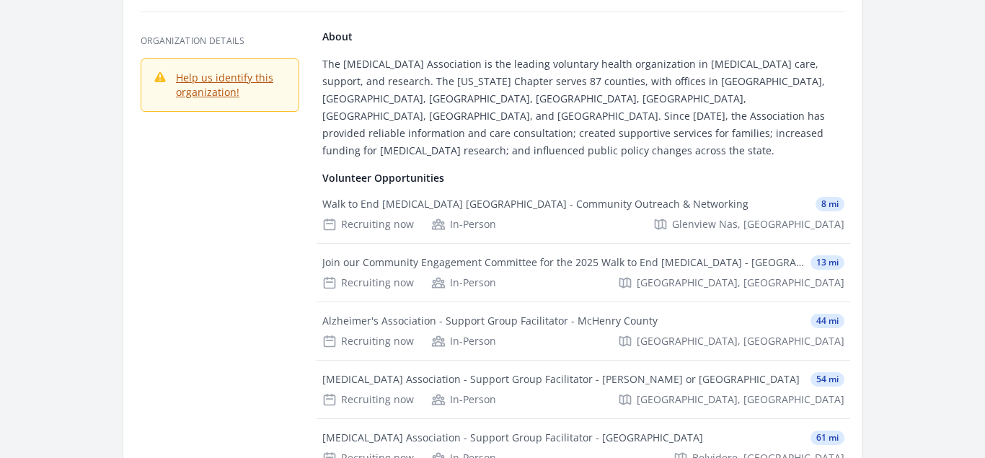
scroll to position [184, 0]
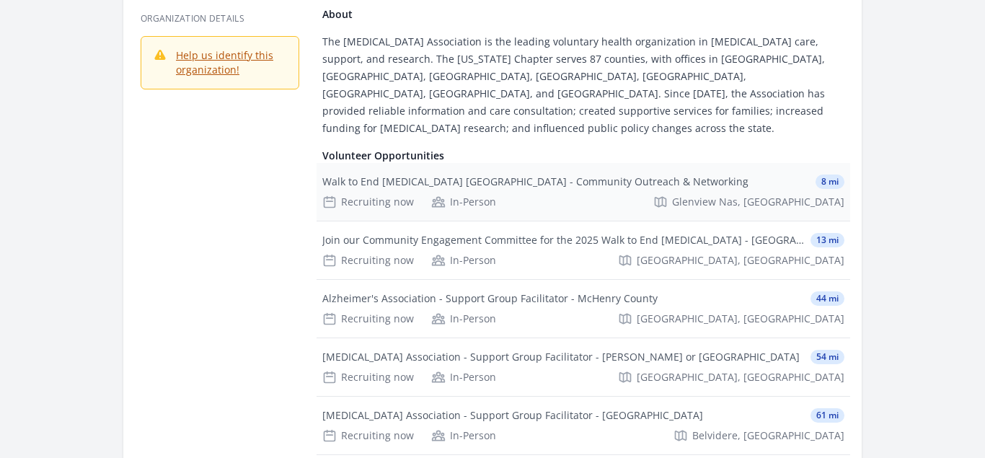
click at [535, 175] on div "Walk to End [MEDICAL_DATA] [GEOGRAPHIC_DATA] - Community Outreach & Networking" at bounding box center [535, 182] width 426 height 14
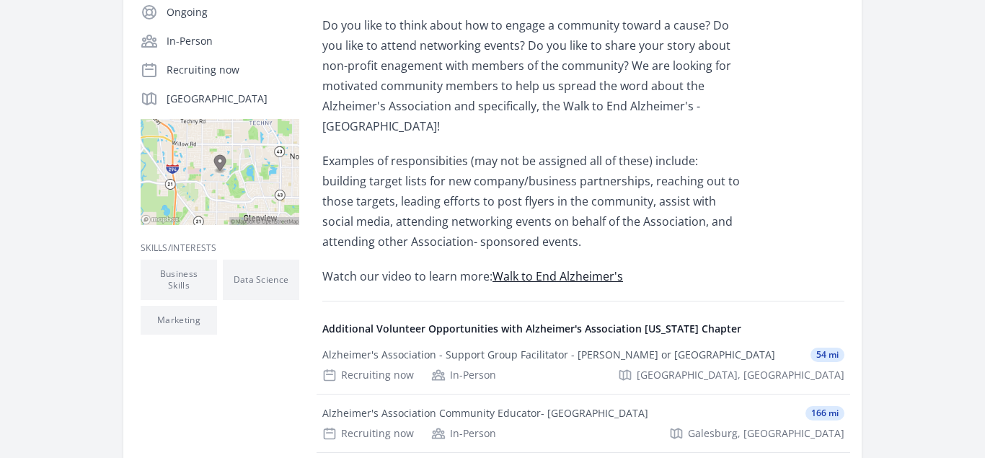
scroll to position [368, 0]
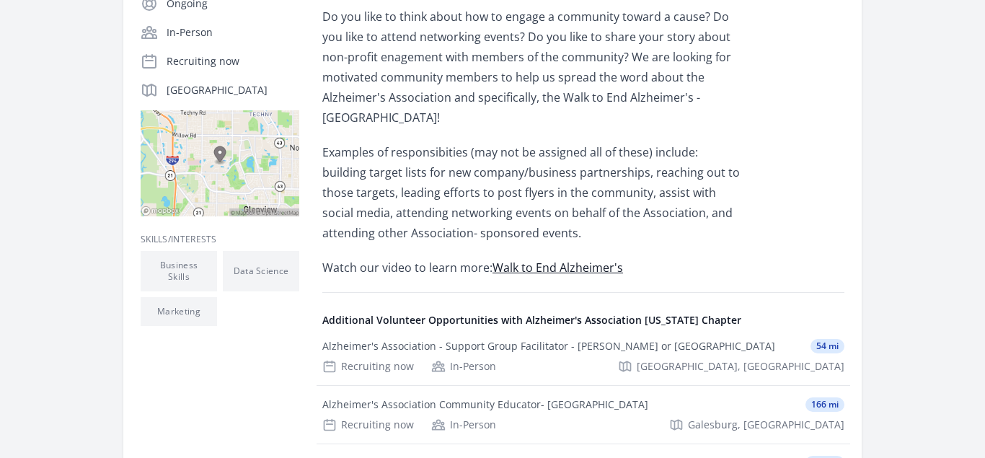
click at [570, 260] on link "Walk to End Alzheimer's" at bounding box center [558, 268] width 131 height 16
click at [562, 260] on link "Walk to End Alzheimer's" at bounding box center [558, 268] width 131 height 16
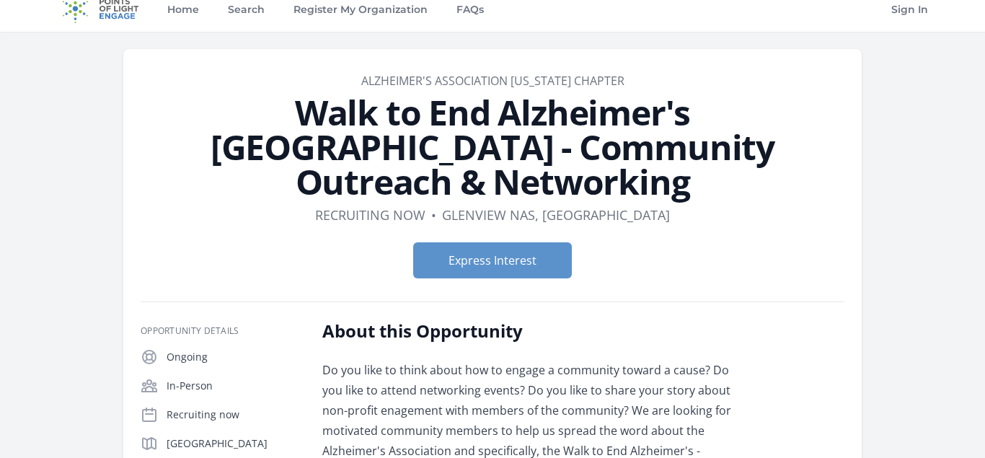
scroll to position [0, 0]
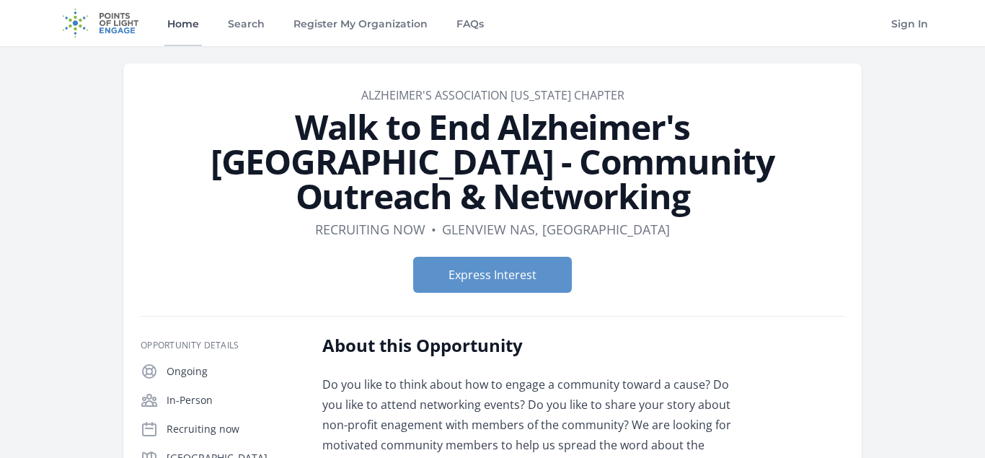
click at [185, 23] on link "Home" at bounding box center [183, 23] width 38 height 46
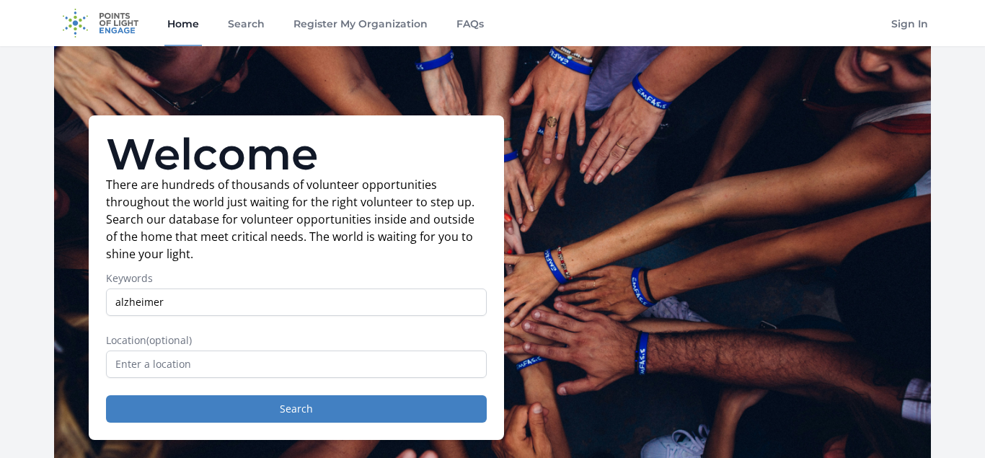
type input "alzheimer"
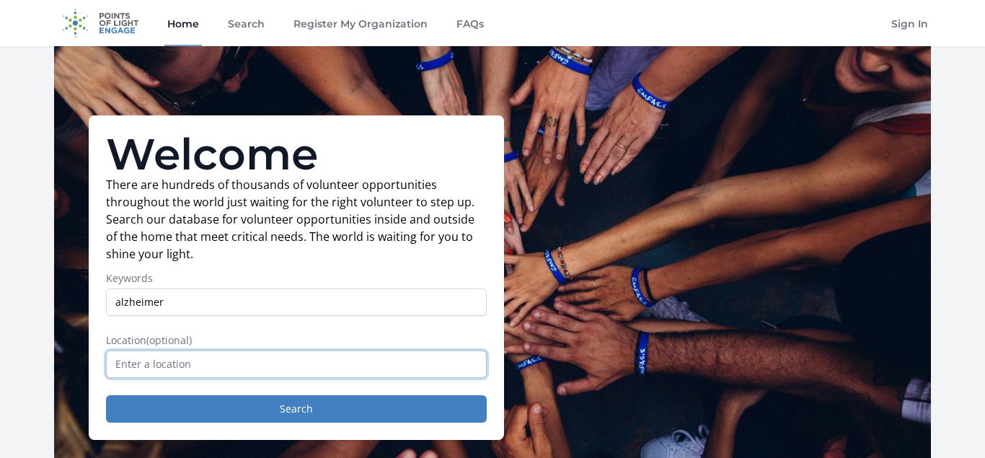
click at [268, 361] on input "text" at bounding box center [296, 364] width 381 height 27
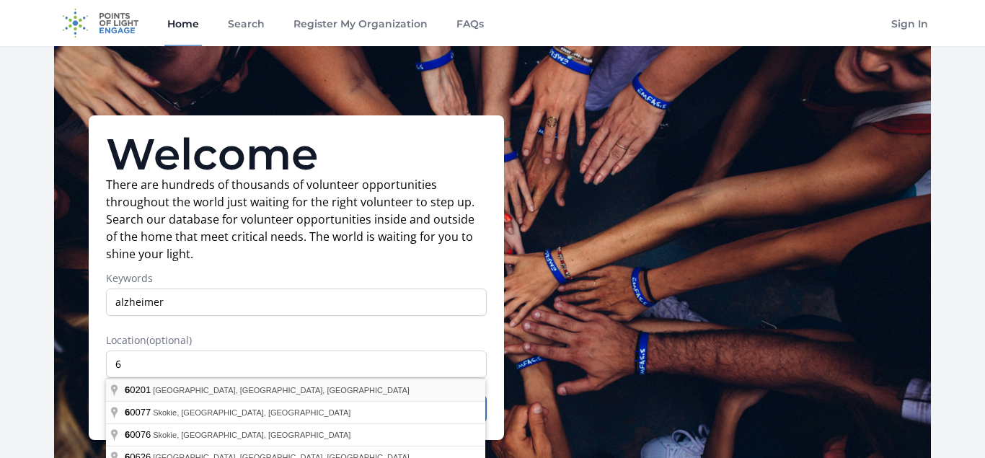
type input "[GEOGRAPHIC_DATA]"
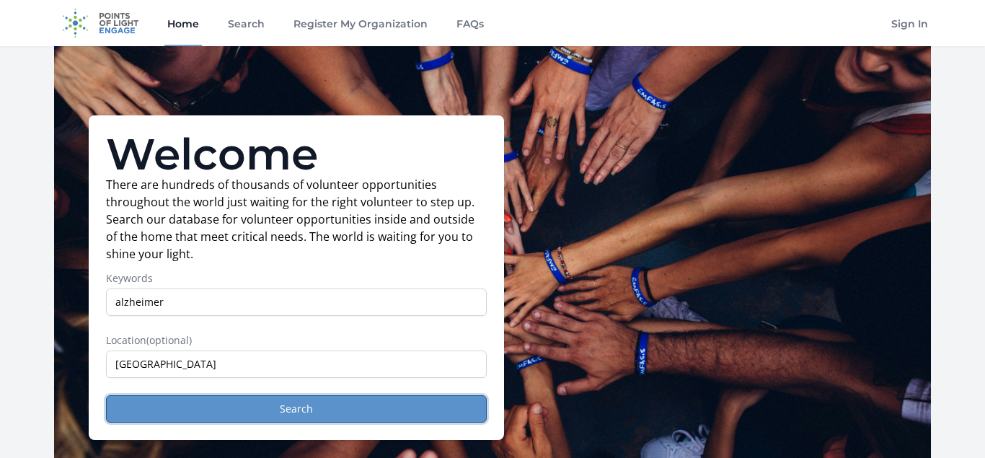
click at [289, 410] on button "Search" at bounding box center [296, 408] width 381 height 27
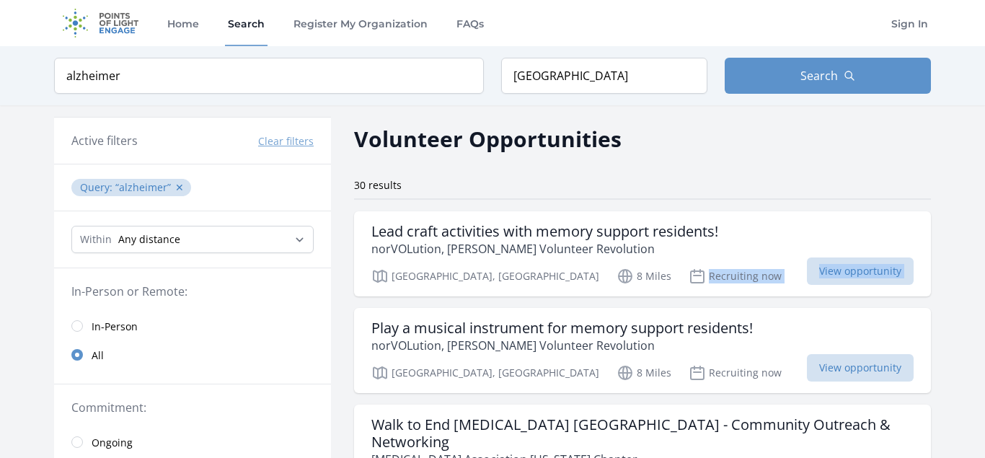
drag, startPoint x: 0, startPoint y: 0, endPoint x: 351, endPoint y: 320, distance: 475.4
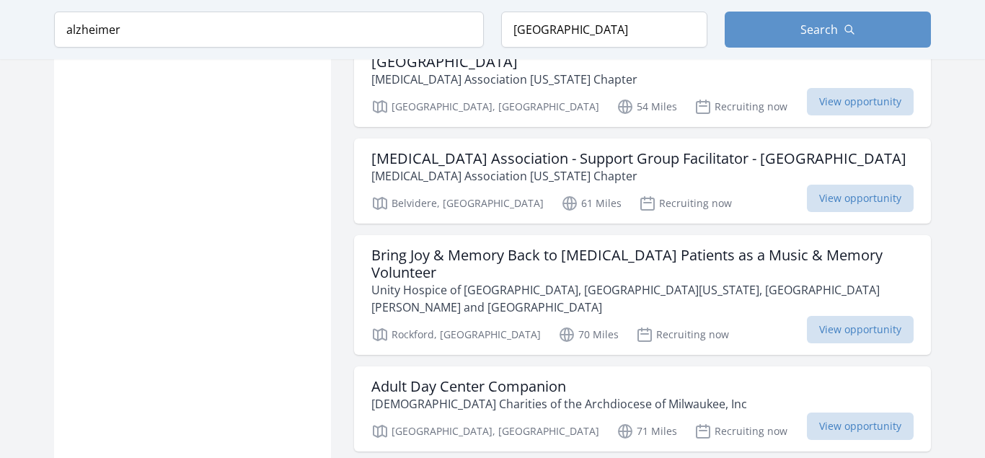
scroll to position [1729, 0]
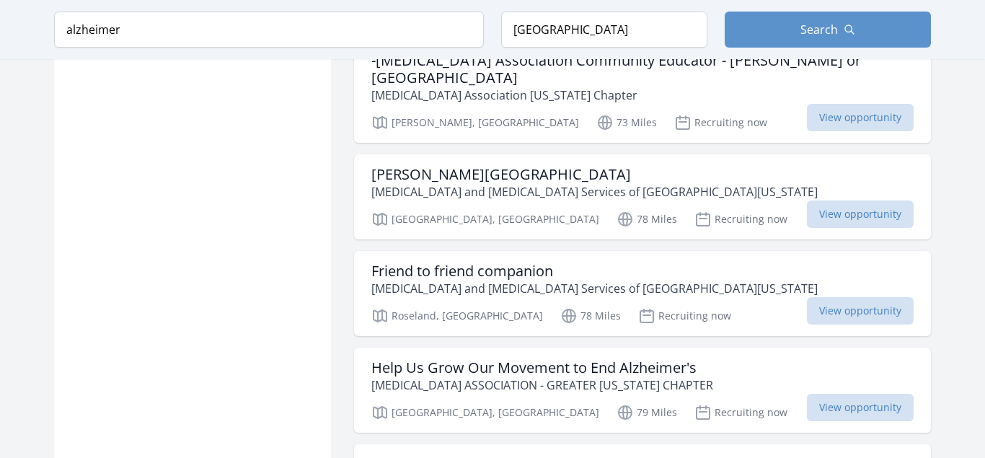
scroll to position [2244, 0]
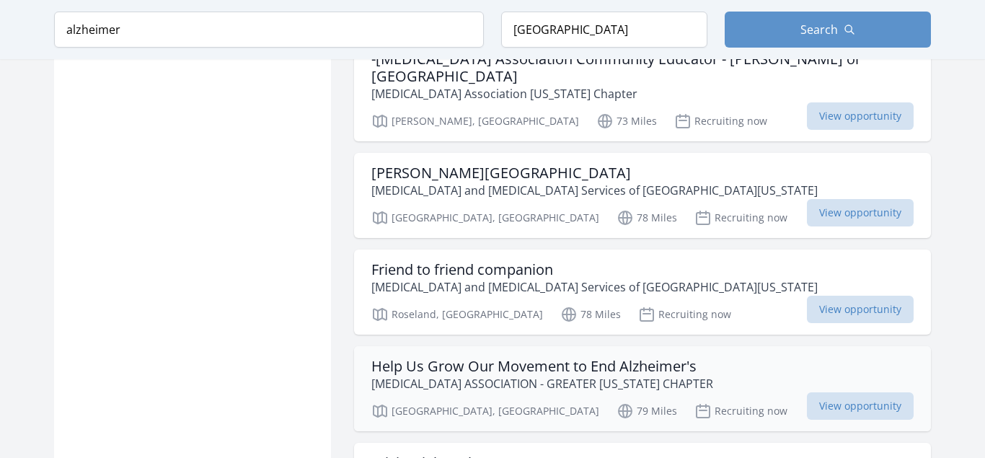
click at [507, 358] on h3 "Help Us Grow Our Movement to End Alzheimer's" at bounding box center [543, 366] width 342 height 17
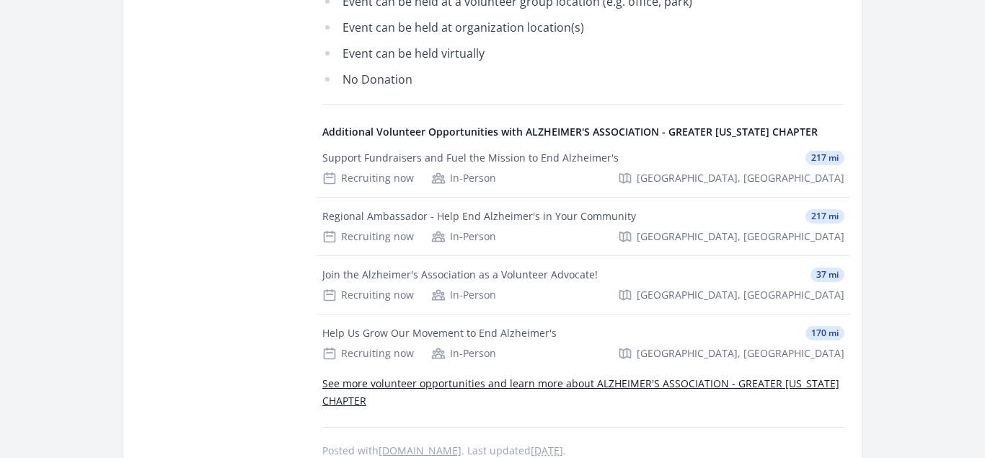
scroll to position [1141, 0]
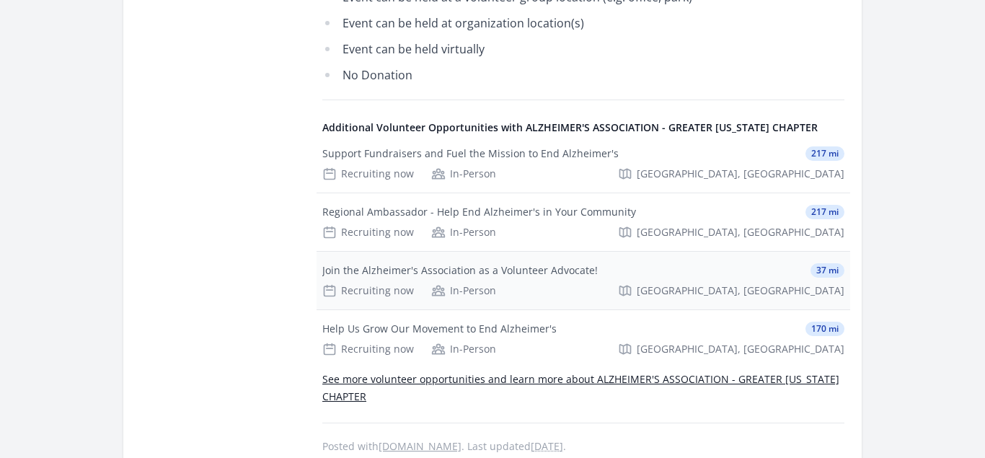
click at [551, 266] on div "Join the Alzheimer's Association as a Volunteer Advocate!" at bounding box center [460, 270] width 276 height 14
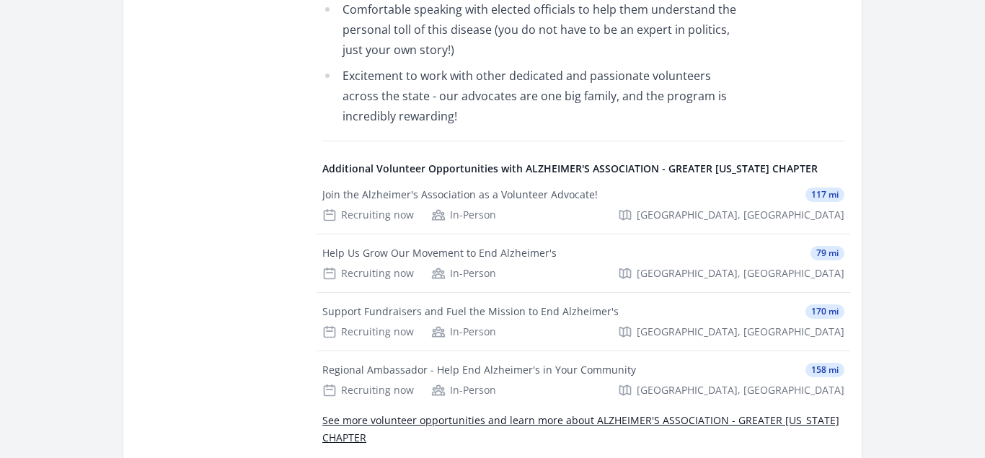
scroll to position [957, 0]
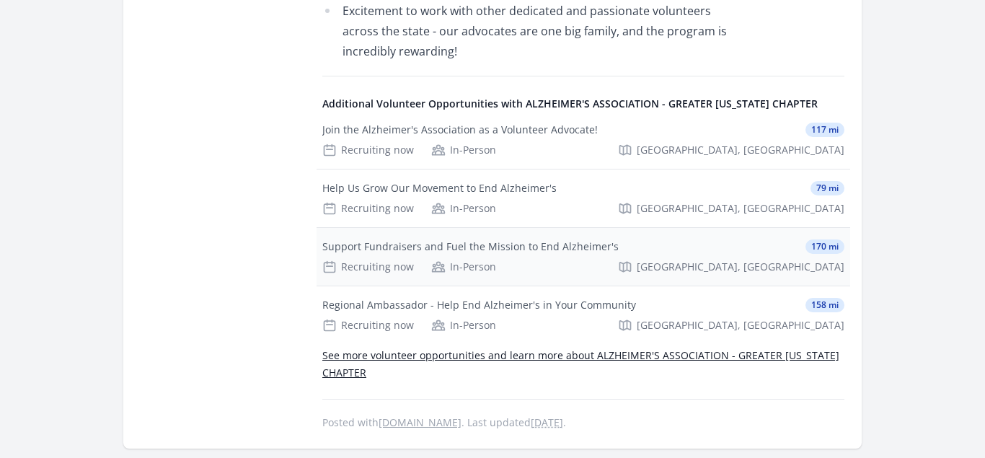
click at [554, 240] on div "Support Fundraisers and Fuel the Mission to End Alzheimer's" at bounding box center [470, 247] width 297 height 14
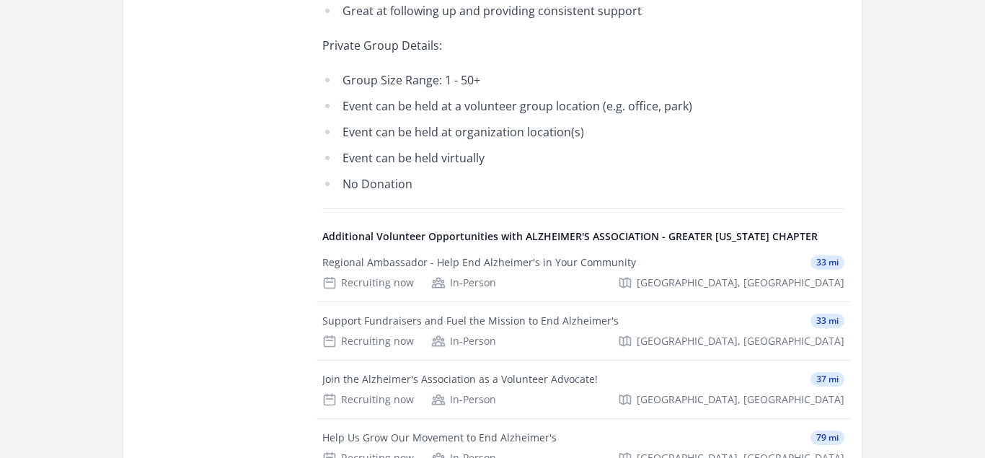
scroll to position [1067, 0]
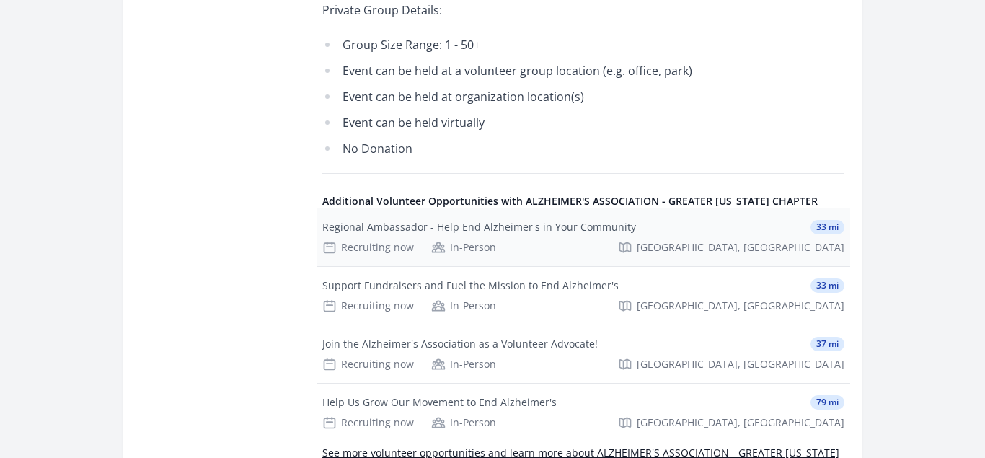
click at [585, 220] on div "Regional Ambassador - Help End Alzheimer's in Your Community" at bounding box center [479, 227] width 314 height 14
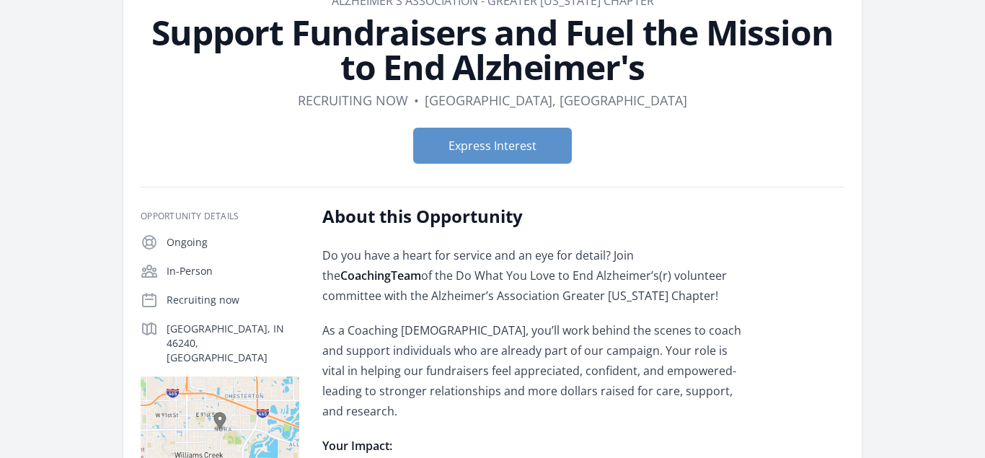
scroll to position [0, 0]
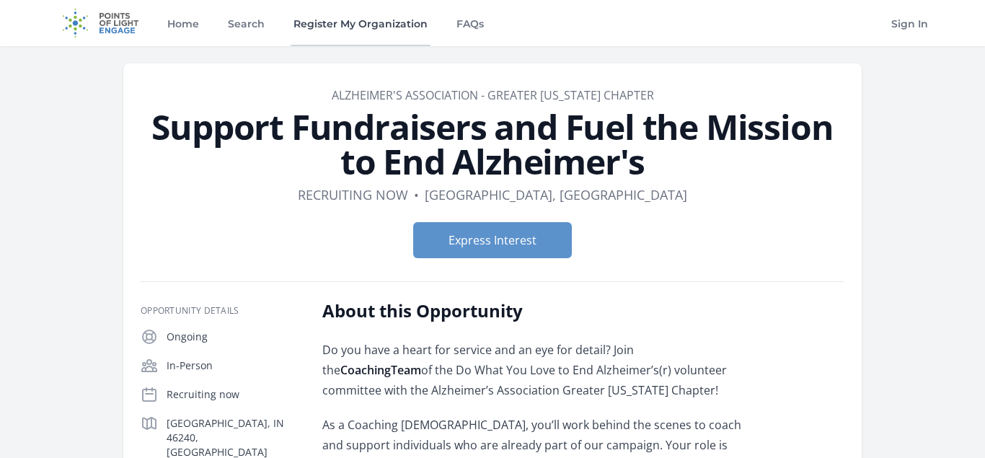
click at [352, 22] on link "Register My Organization" at bounding box center [361, 23] width 140 height 46
click at [177, 22] on link "Home" at bounding box center [183, 23] width 38 height 46
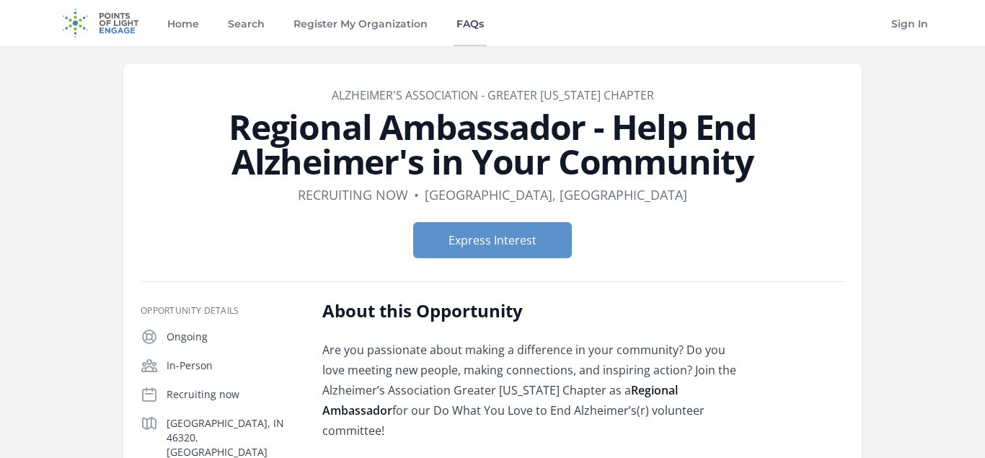
click at [472, 18] on link "FAQs" at bounding box center [470, 23] width 33 height 46
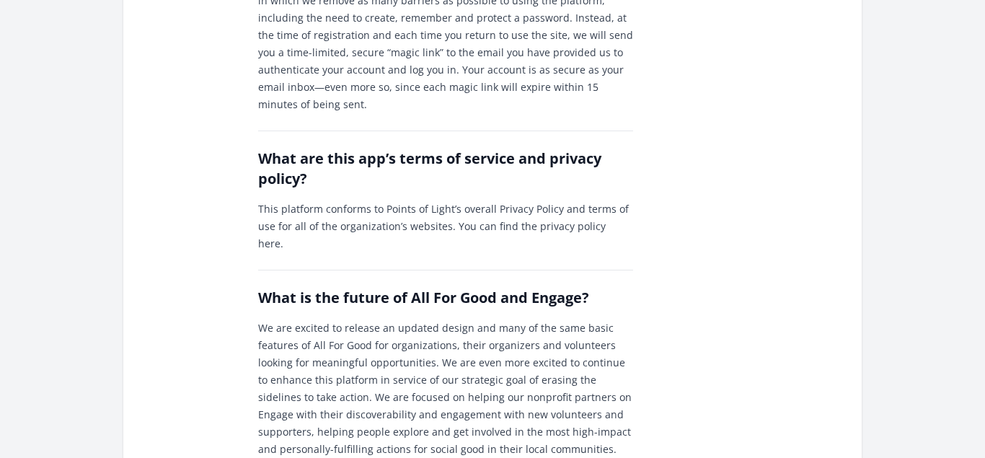
scroll to position [1729, 0]
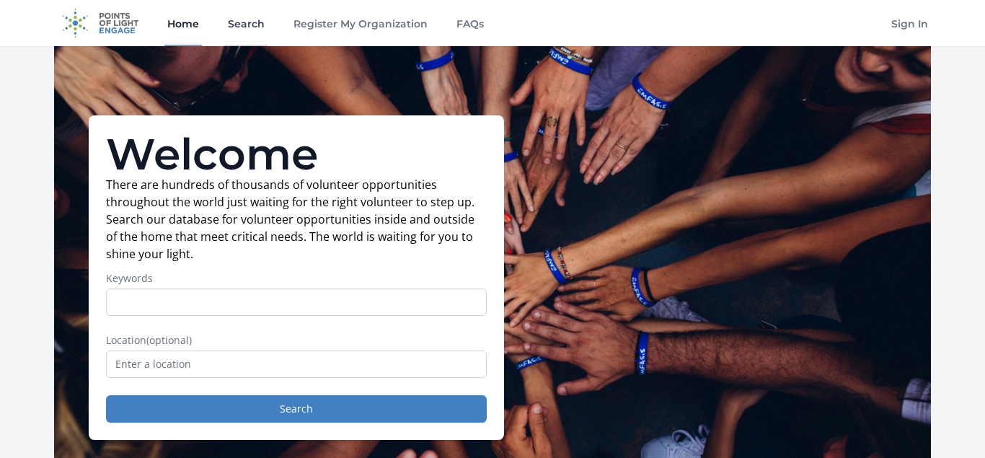
click at [241, 22] on link "Search" at bounding box center [246, 23] width 43 height 46
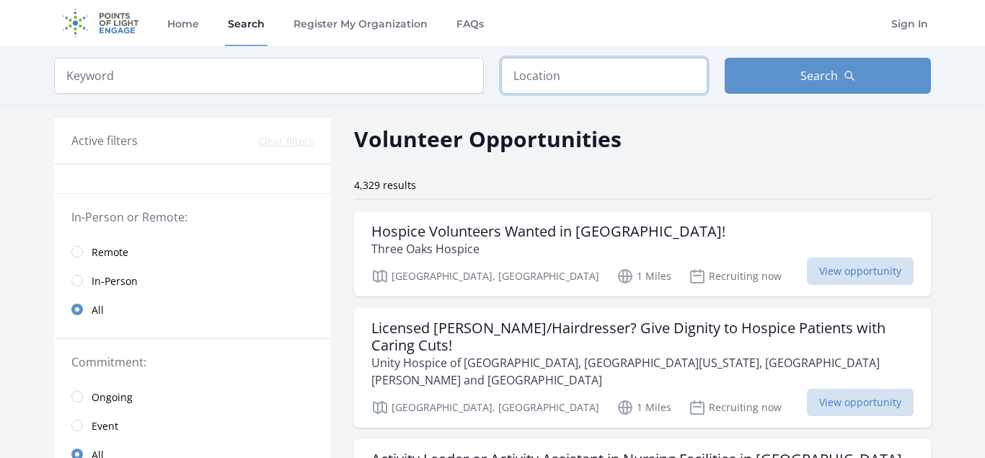
click at [559, 77] on input "text" at bounding box center [604, 76] width 206 height 36
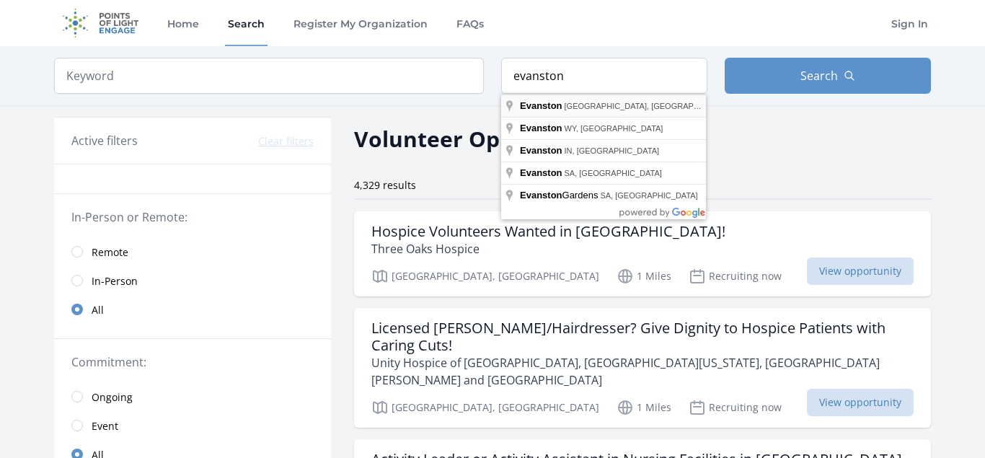
type input "Evanston, IL, USA"
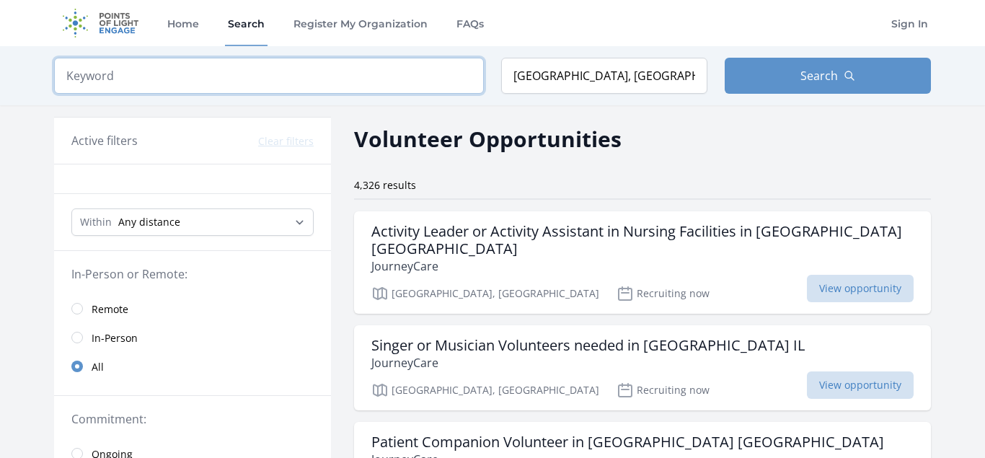
click at [139, 79] on input "search" at bounding box center [269, 76] width 430 height 36
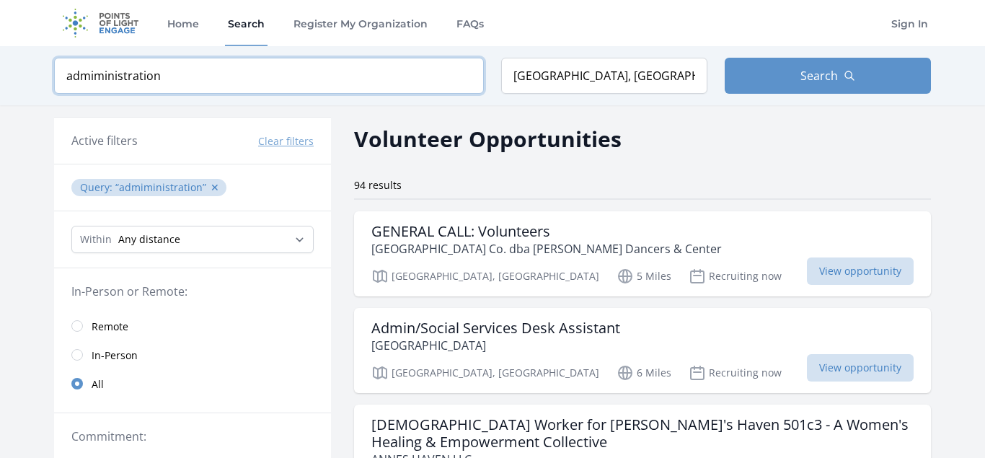
type input "admiministration"
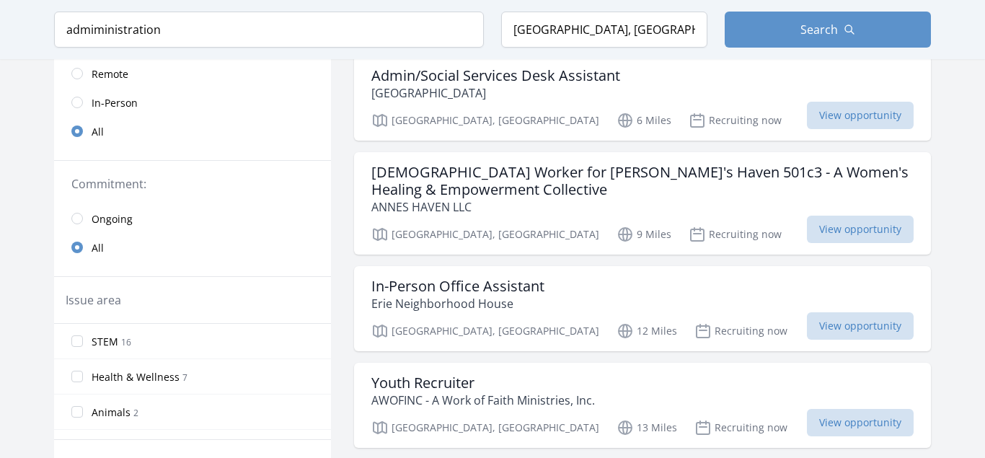
scroll to position [258, 0]
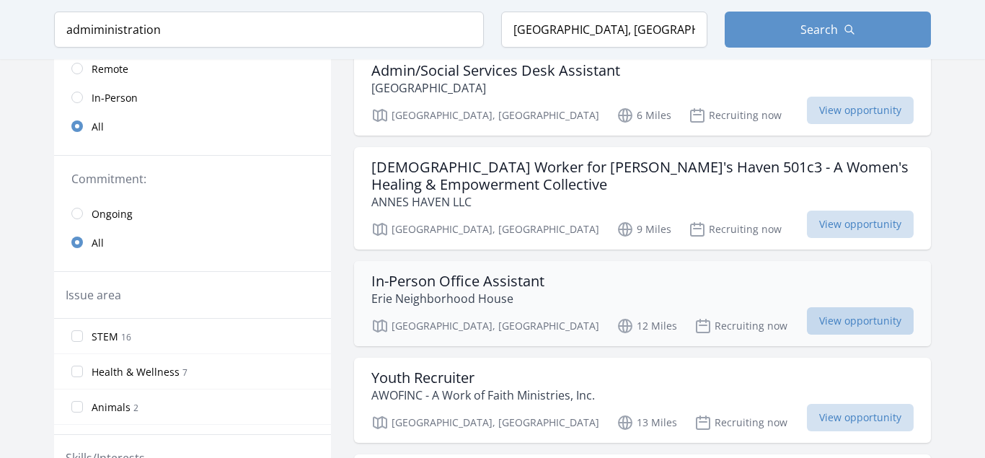
click at [835, 319] on span "View opportunity" at bounding box center [860, 320] width 107 height 27
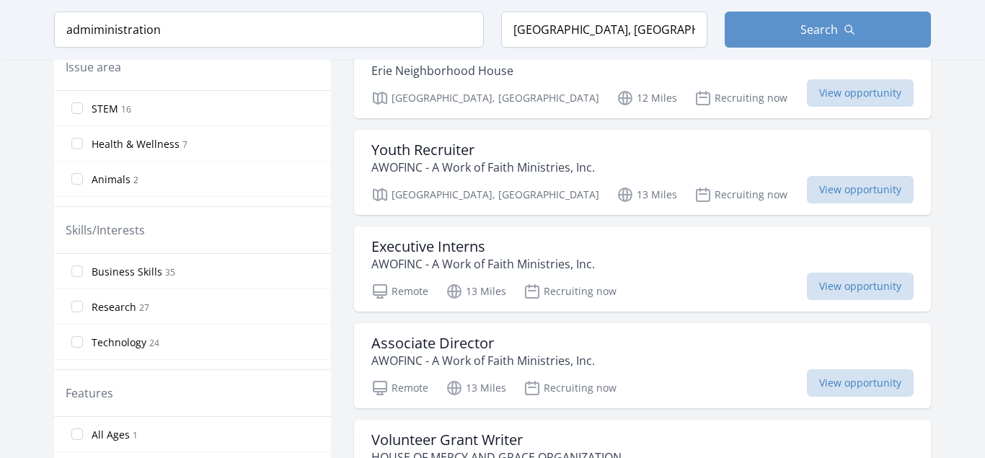
scroll to position [478, 0]
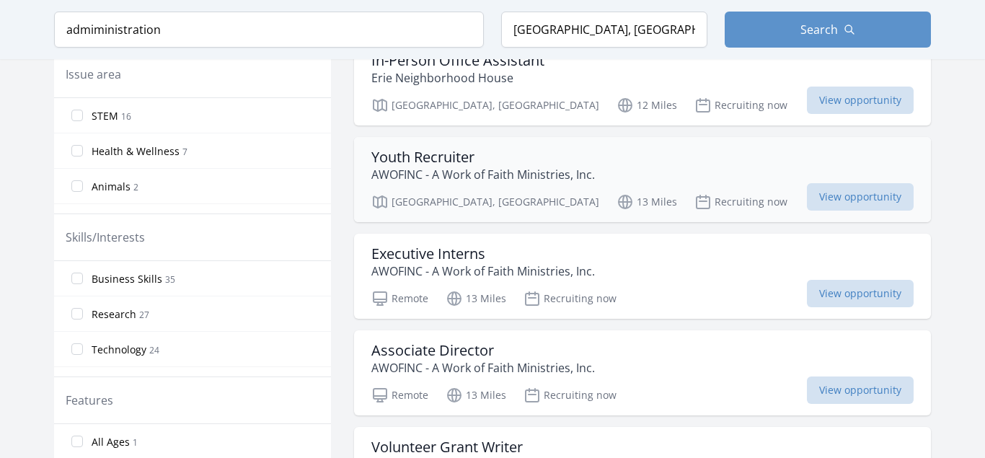
click at [429, 152] on h3 "Youth Recruiter" at bounding box center [484, 157] width 224 height 17
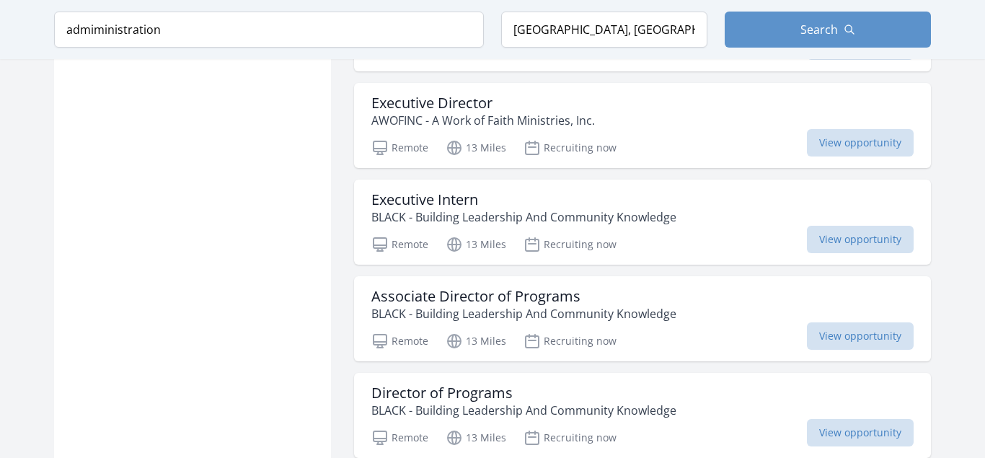
scroll to position [1508, 0]
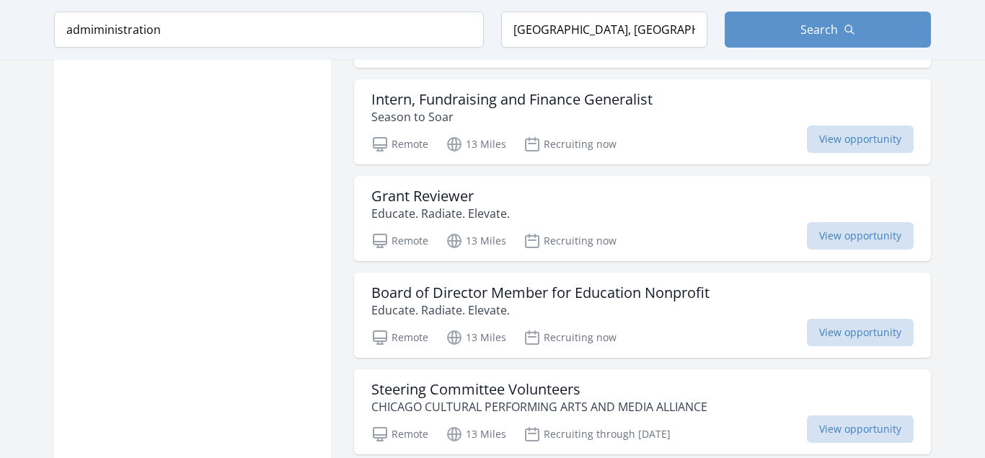
scroll to position [2907, 0]
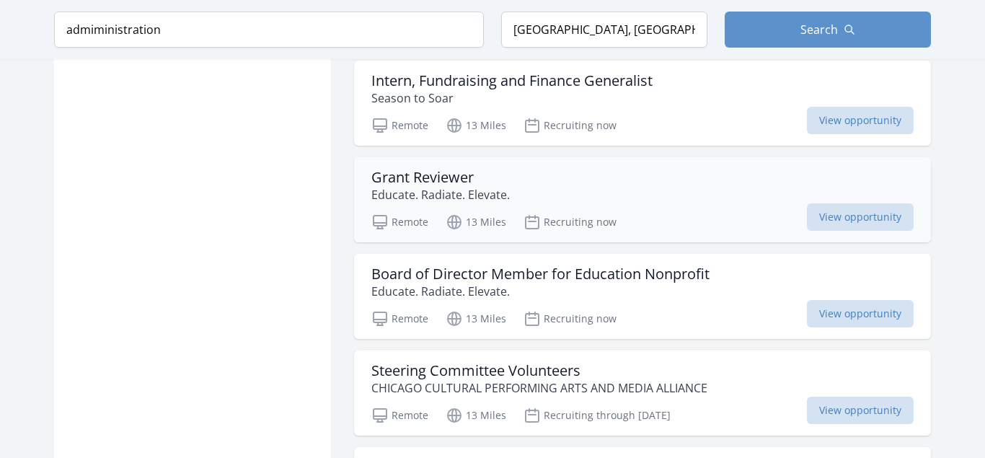
click at [415, 188] on p "Educate. Radiate. Elevate." at bounding box center [441, 194] width 139 height 17
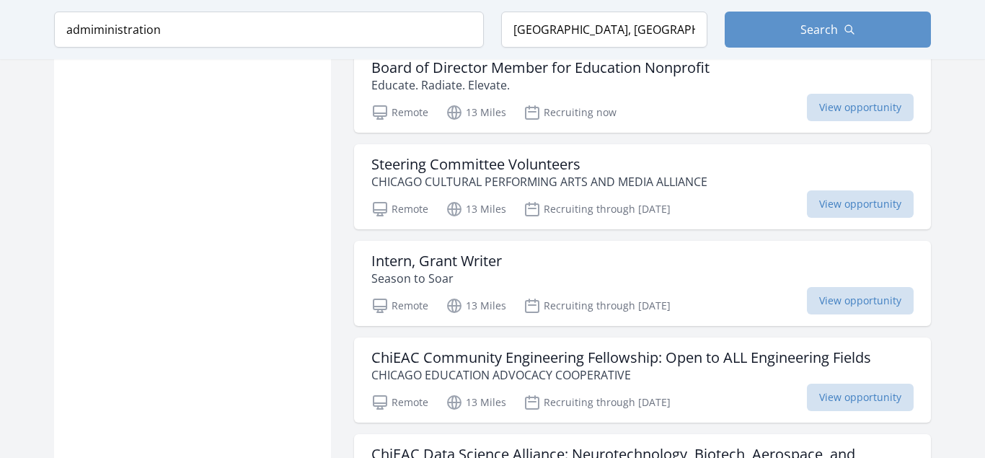
scroll to position [3127, 0]
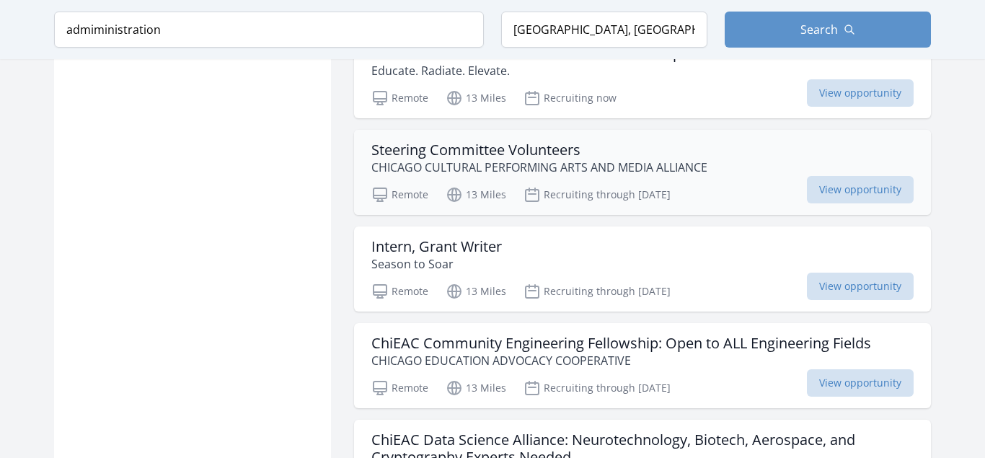
click at [467, 145] on h3 "Steering Committee Volunteers" at bounding box center [540, 149] width 336 height 17
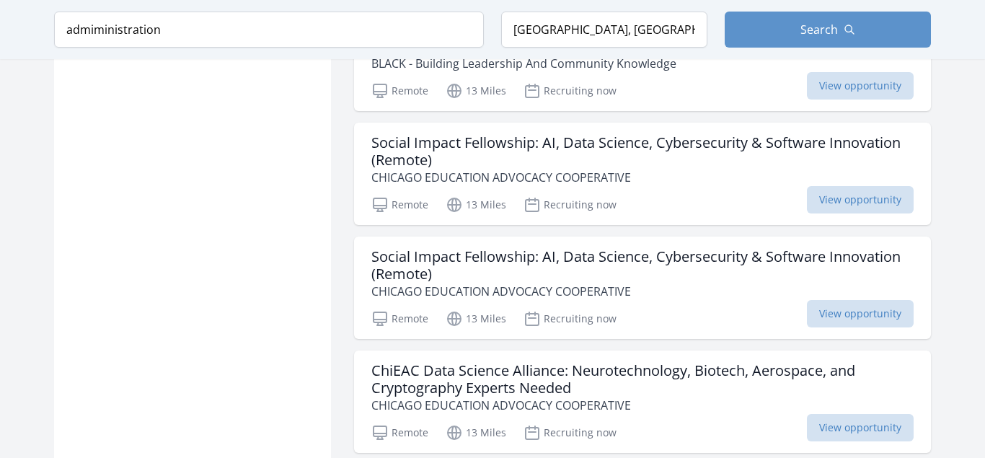
scroll to position [3753, 0]
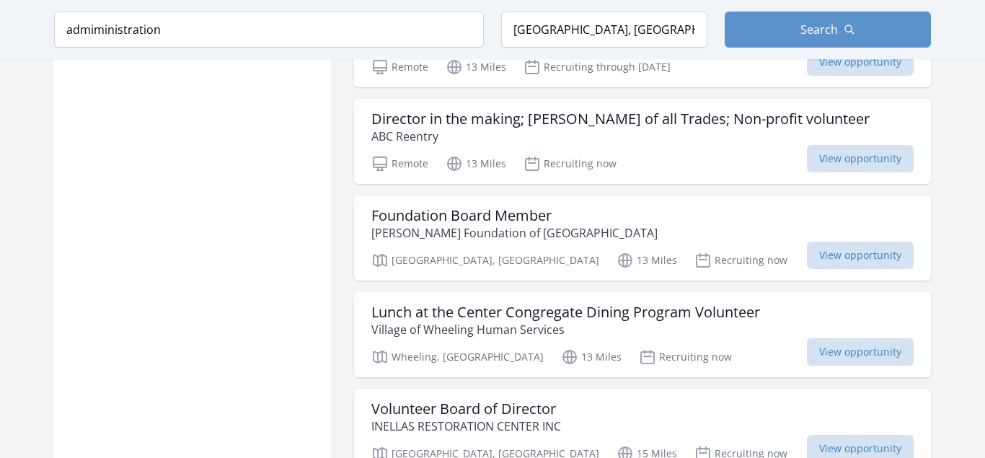
scroll to position [5740, 0]
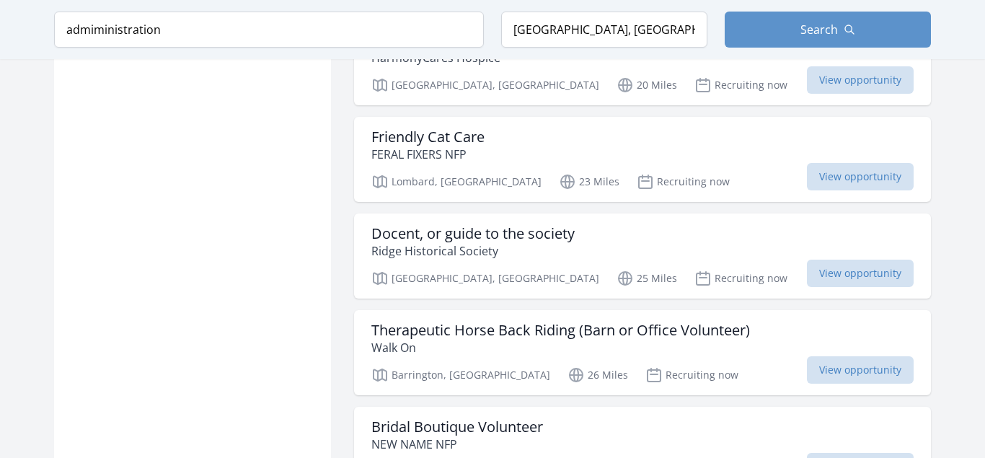
scroll to position [6292, 0]
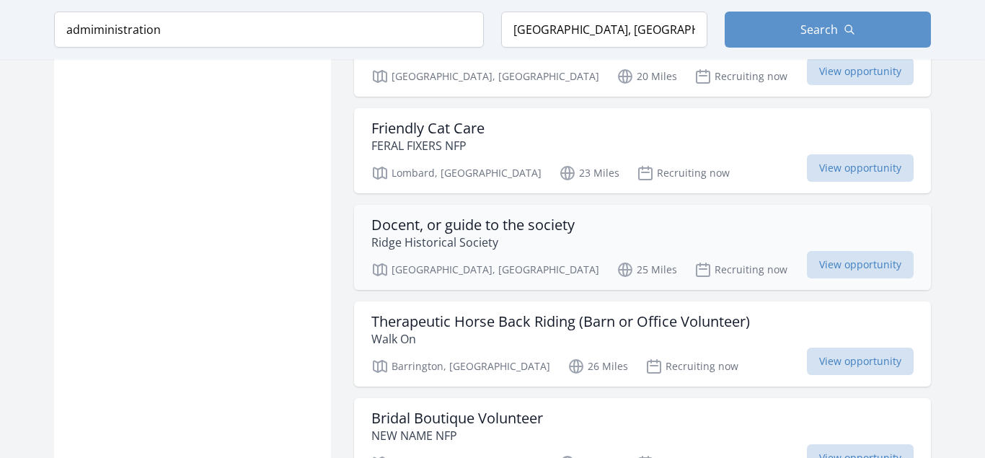
click at [449, 216] on h3 "Docent, or guide to the society" at bounding box center [473, 224] width 203 height 17
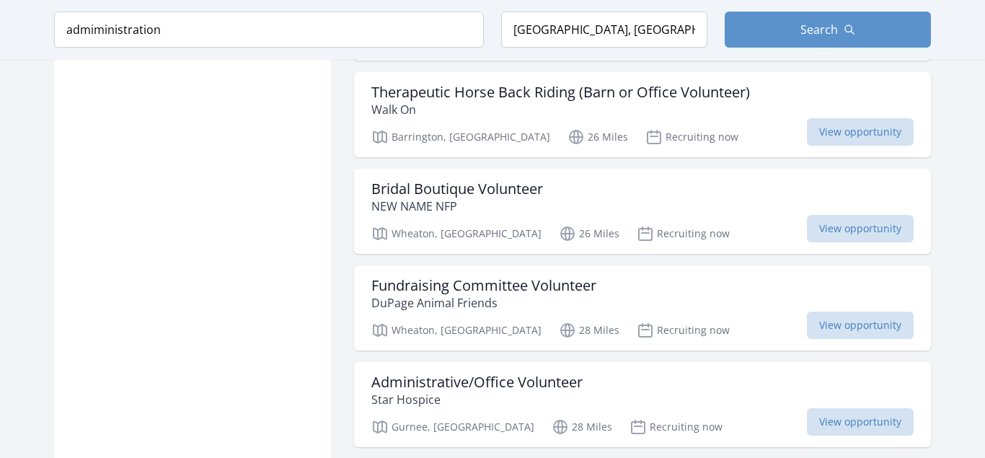
scroll to position [6549, 0]
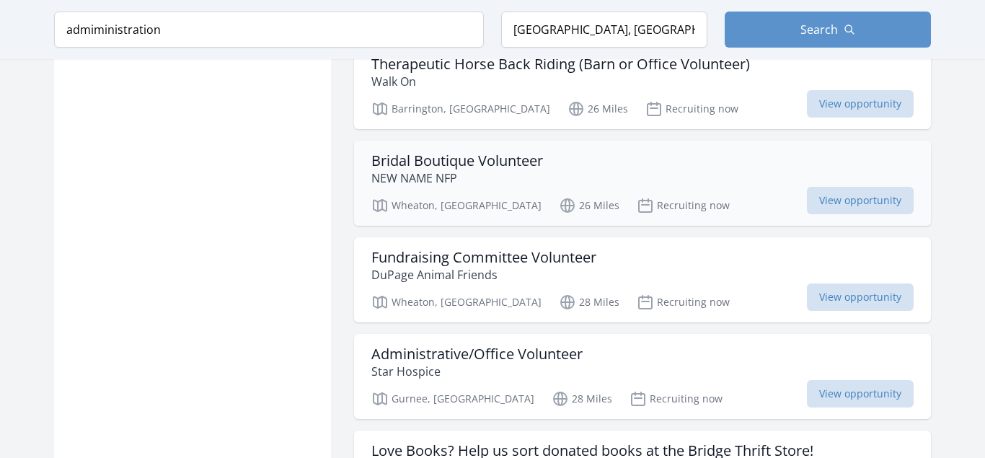
click at [468, 152] on h3 "Bridal Boutique Volunteer" at bounding box center [458, 160] width 172 height 17
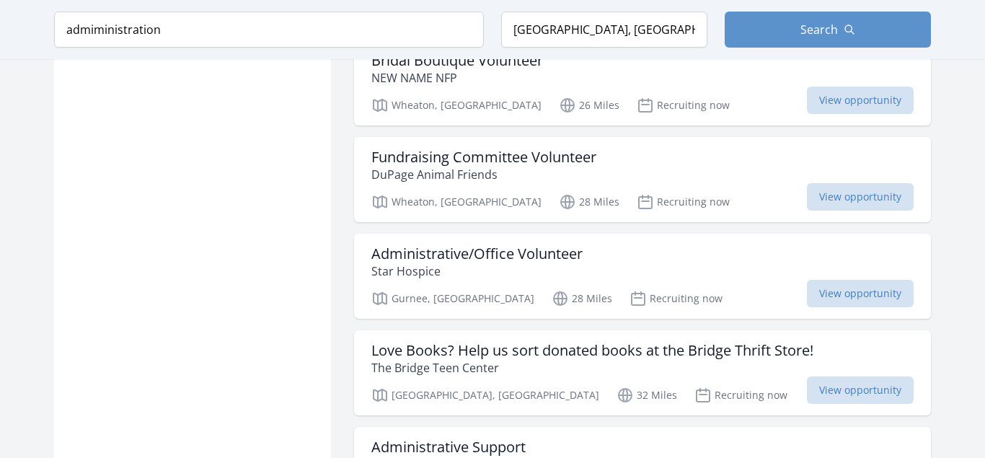
scroll to position [6659, 0]
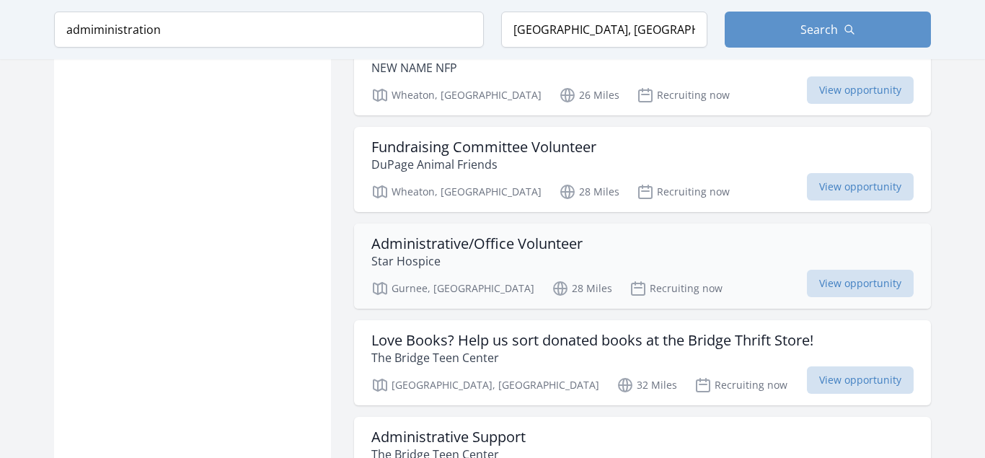
click at [457, 235] on h3 "Administrative/Office Volunteer" at bounding box center [477, 243] width 211 height 17
click at [519, 332] on h3 "Love Books? Help us sort donated books at the Bridge Thrift Store!" at bounding box center [593, 340] width 442 height 17
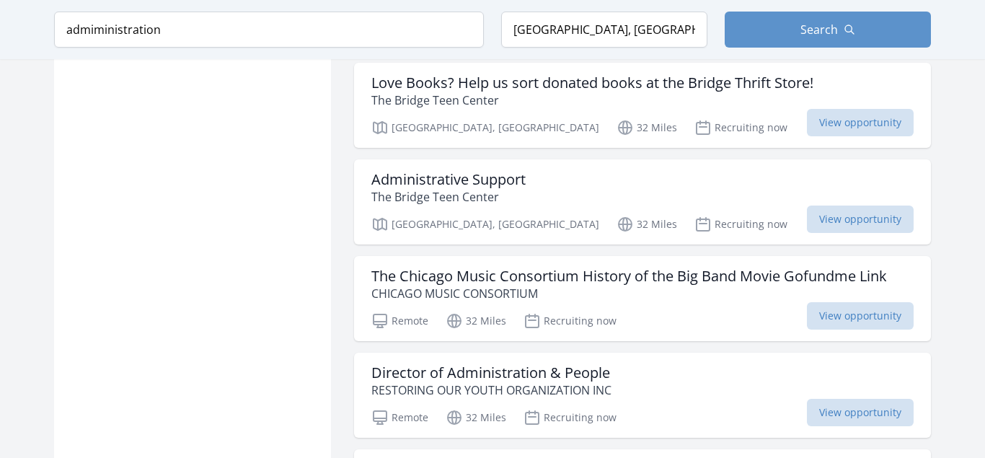
scroll to position [6954, 0]
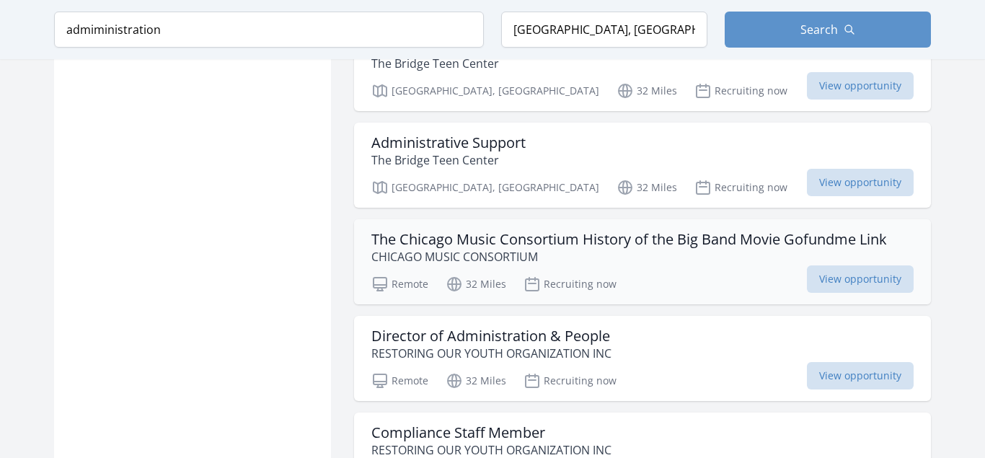
click at [447, 231] on h3 "The Chicago Music Consortium History of the Big Band Movie Gofundme Link" at bounding box center [630, 239] width 516 height 17
click at [424, 328] on h3 "Director of Administration & People" at bounding box center [492, 336] width 240 height 17
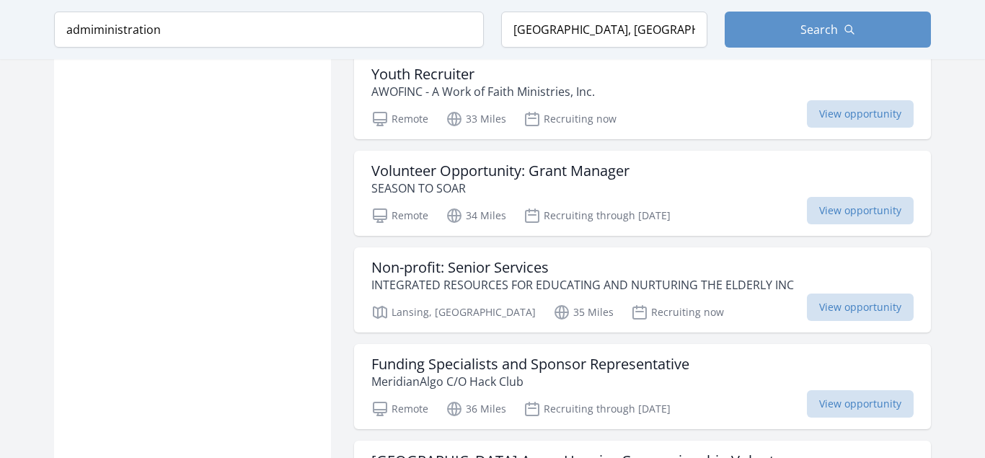
scroll to position [7542, 0]
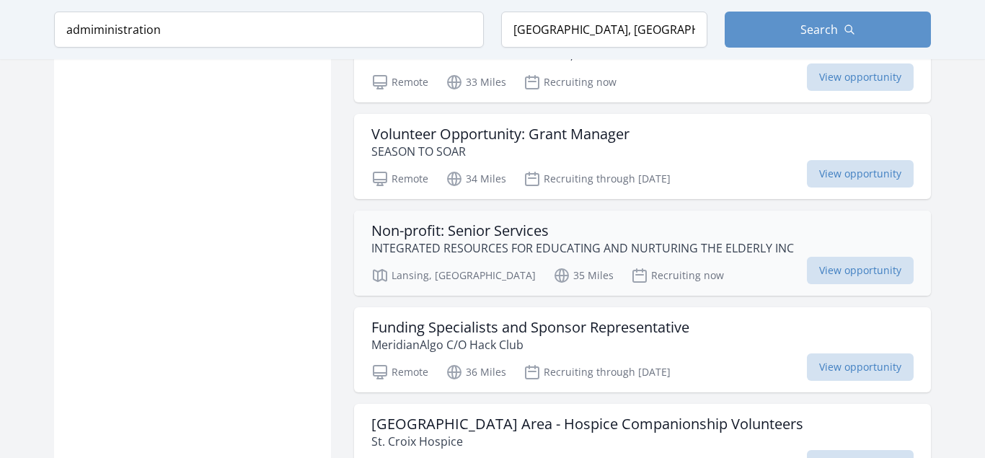
click at [428, 222] on h3 "Non-profit: Senior Services" at bounding box center [583, 230] width 423 height 17
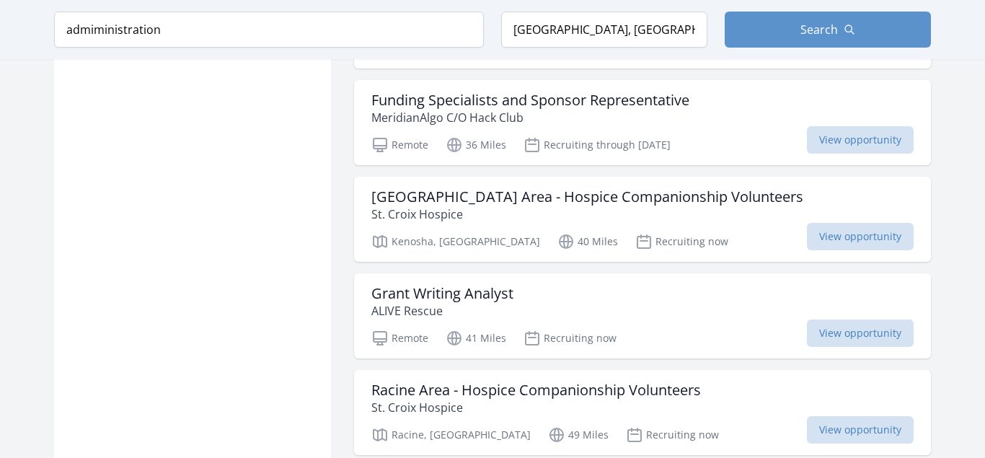
scroll to position [7837, 0]
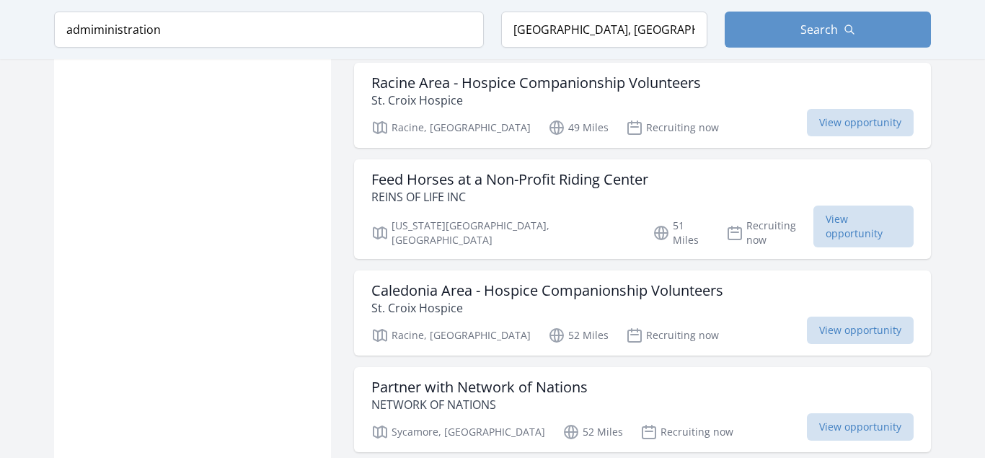
scroll to position [8094, 0]
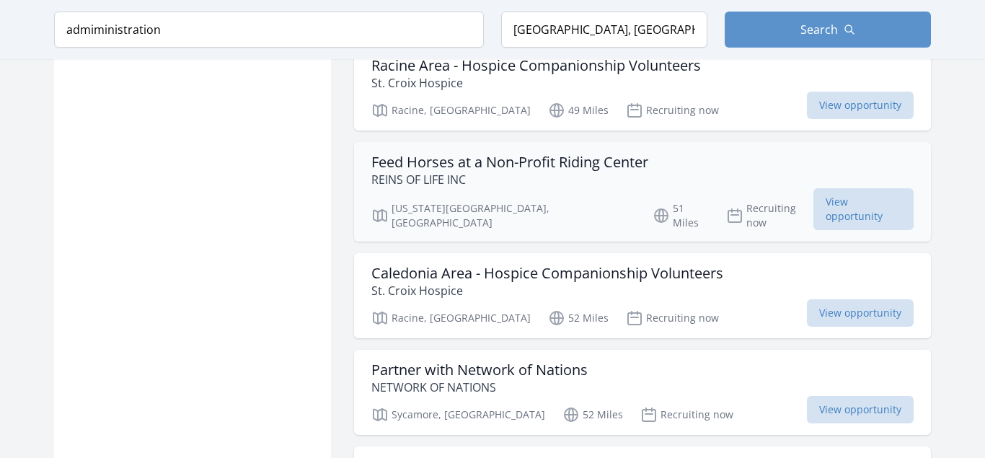
click at [434, 154] on h3 "Feed Horses at a Non-Profit Riding Center" at bounding box center [510, 162] width 277 height 17
click at [433, 361] on h3 "Partner with Network of Nations" at bounding box center [480, 369] width 216 height 17
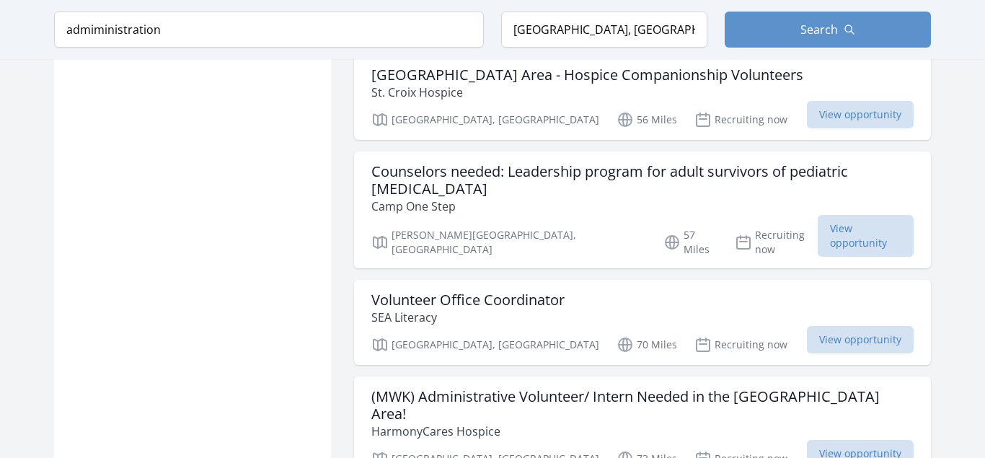
scroll to position [8499, 0]
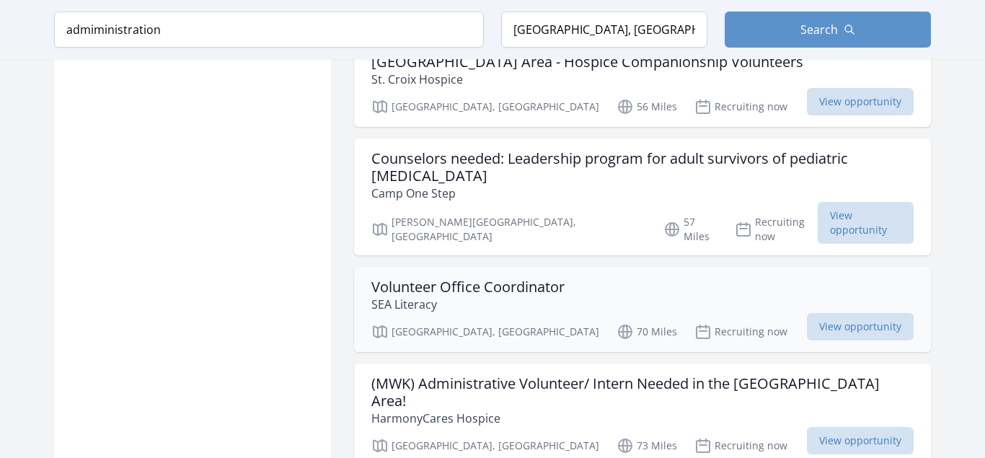
click at [449, 278] on h3 "Volunteer Office Coordinator" at bounding box center [468, 286] width 193 height 17
click at [437, 375] on h3 "(MWK) Administrative Volunteer/ Intern Needed in the Milwaukee Area!" at bounding box center [643, 392] width 543 height 35
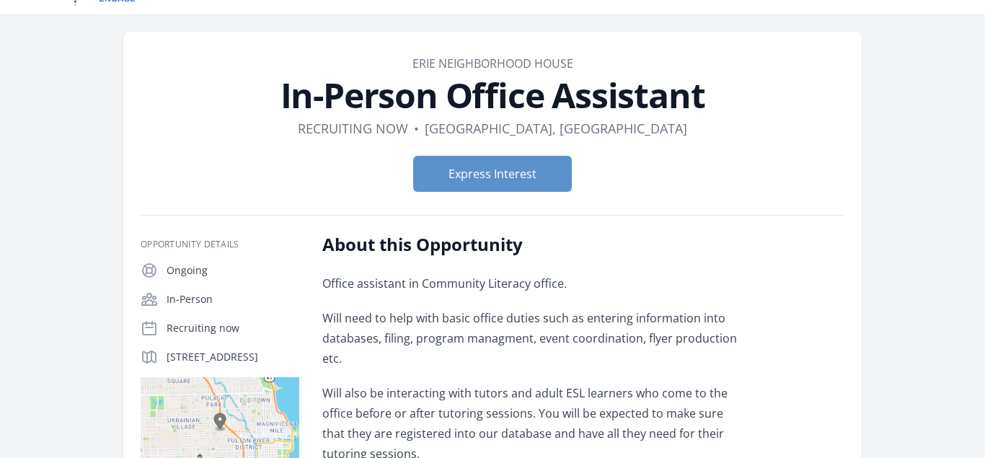
scroll to position [37, 0]
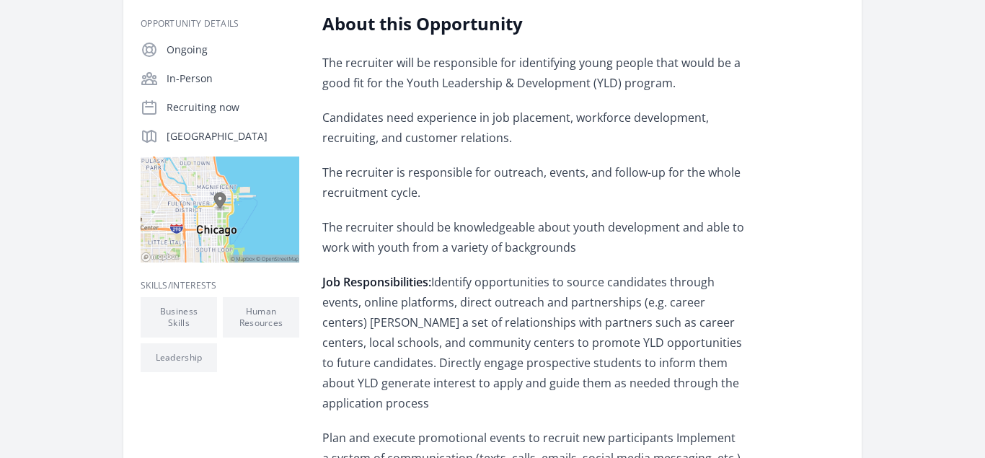
scroll to position [258, 0]
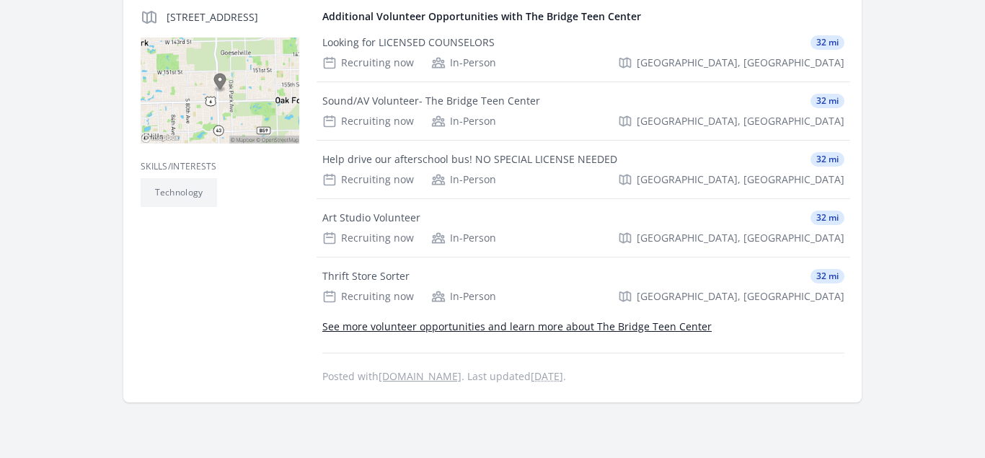
scroll to position [411, 0]
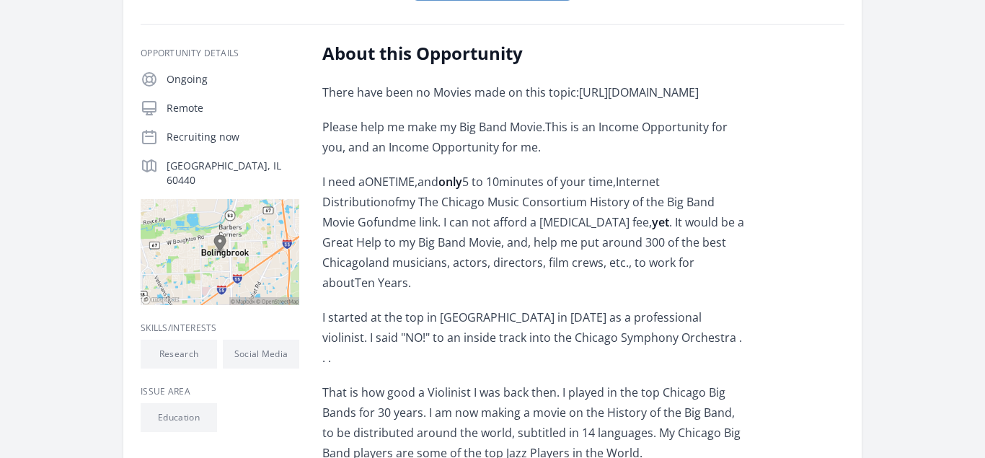
scroll to position [294, 0]
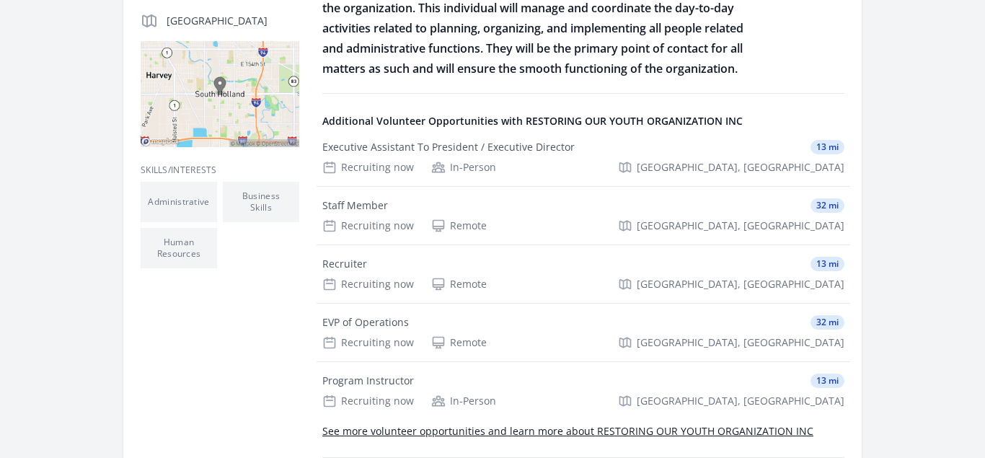
scroll to position [294, 0]
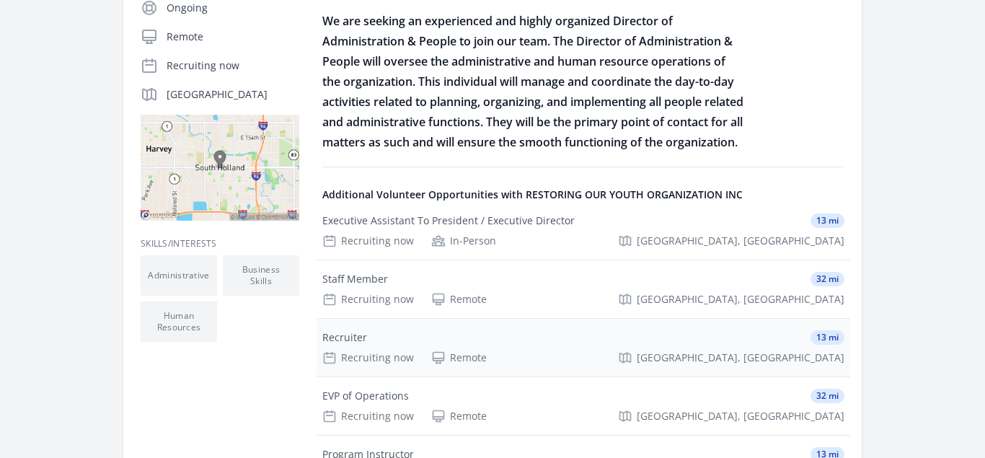
click at [376, 345] on div "Recruiter 13 mi" at bounding box center [583, 337] width 522 height 14
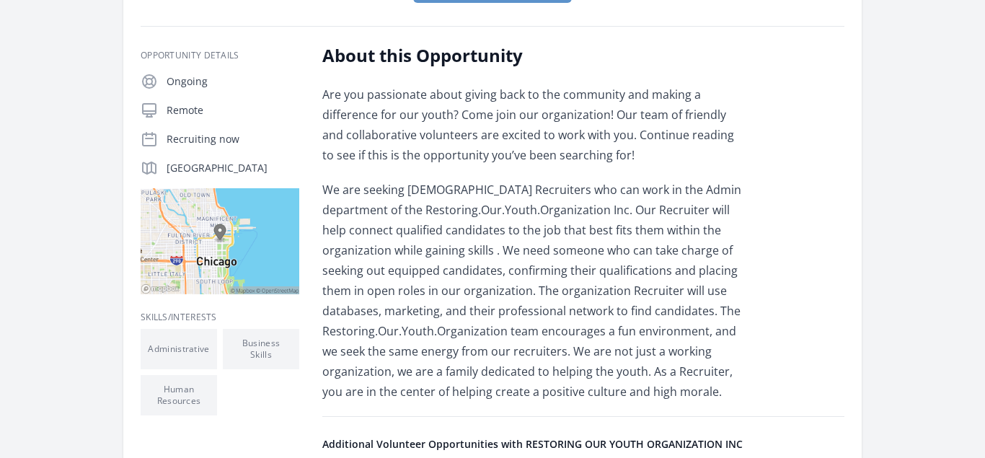
scroll to position [258, 0]
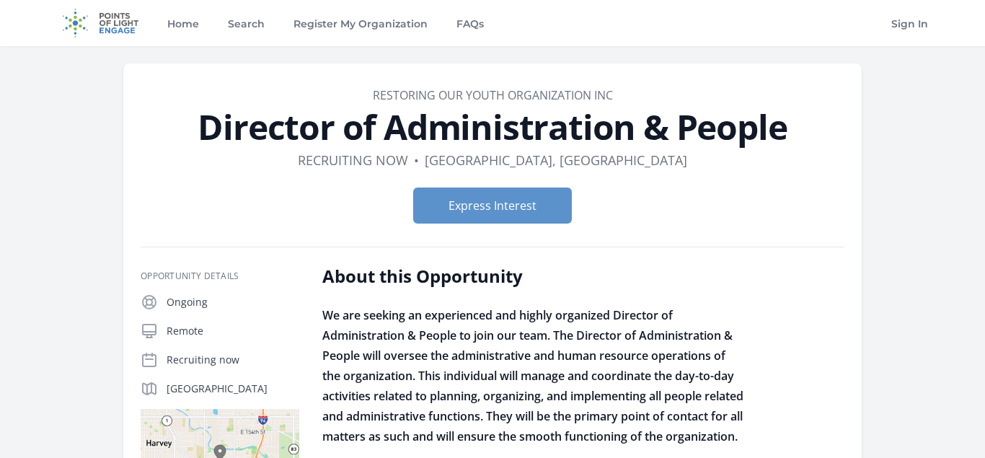
scroll to position [294, 0]
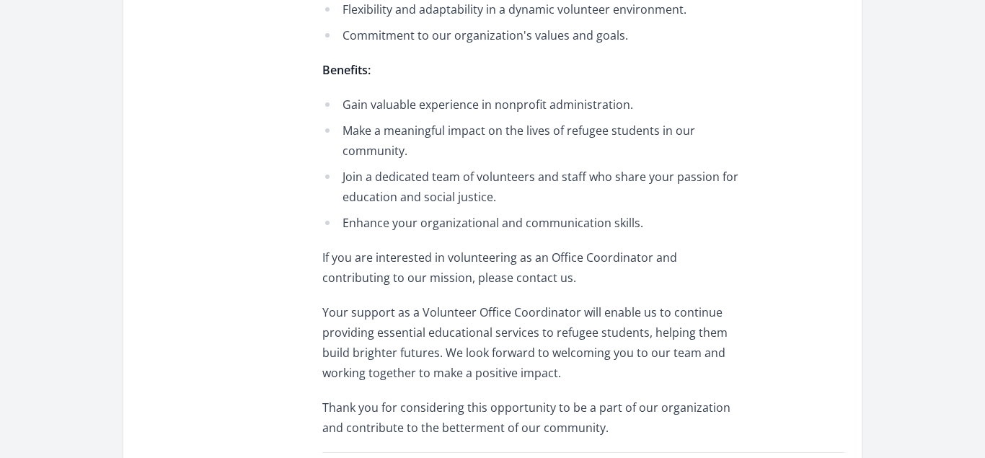
scroll to position [920, 0]
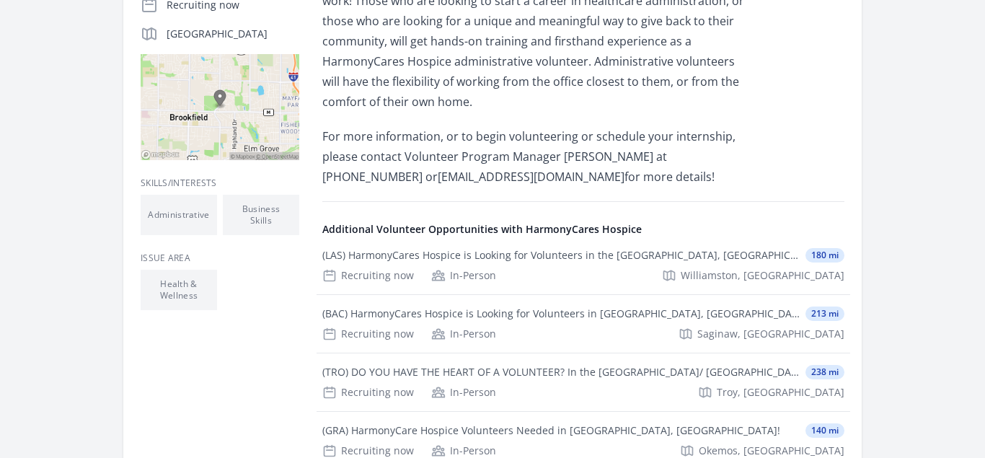
scroll to position [405, 0]
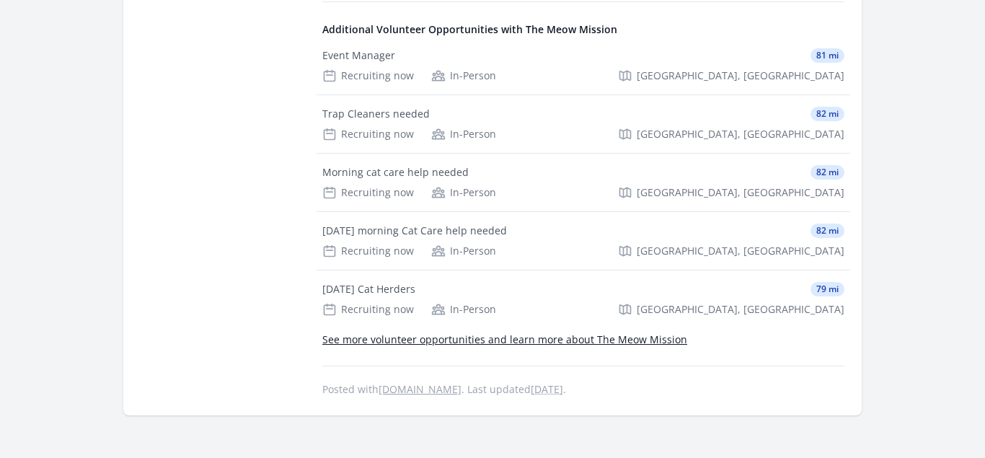
scroll to position [736, 0]
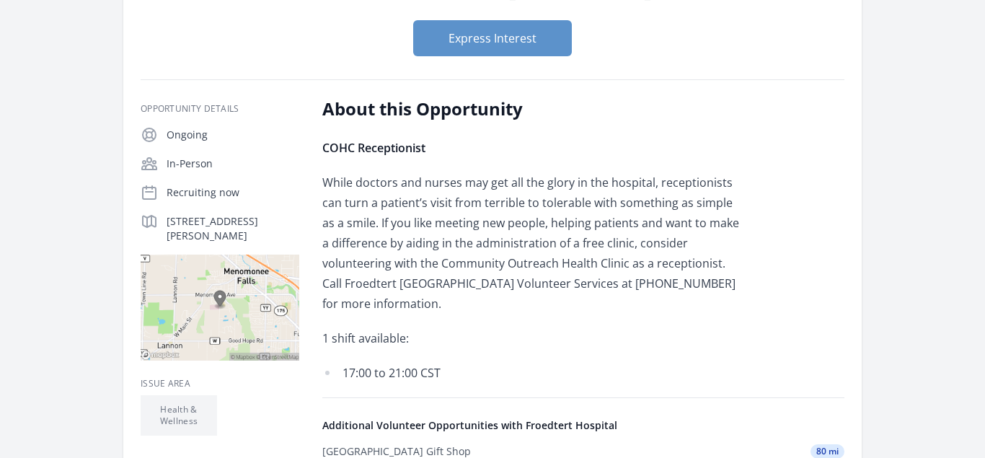
scroll to position [200, 0]
